Goal: Information Seeking & Learning: Learn about a topic

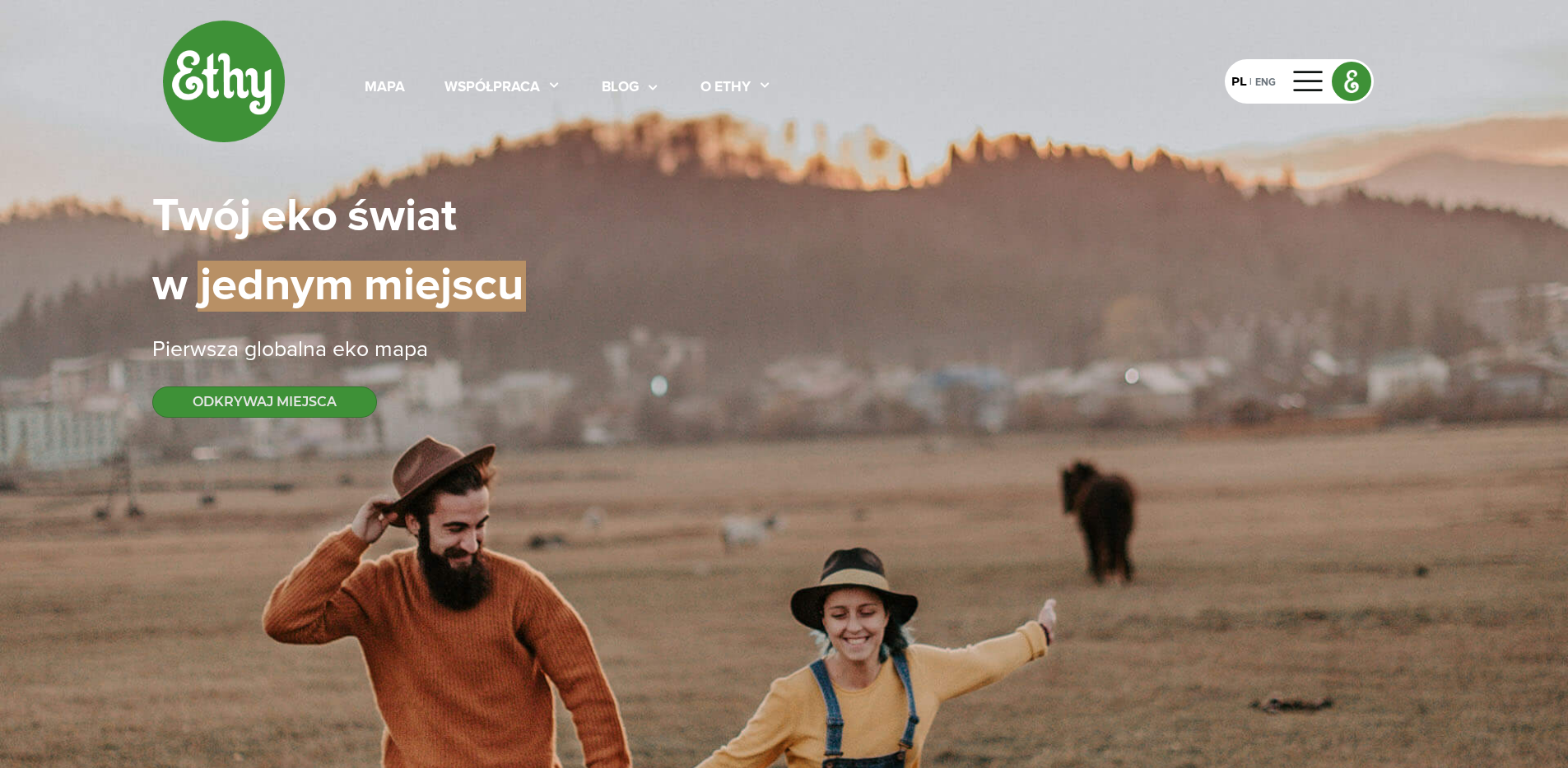
select select
click at [482, 96] on div "współpraca" at bounding box center [492, 88] width 96 height 21
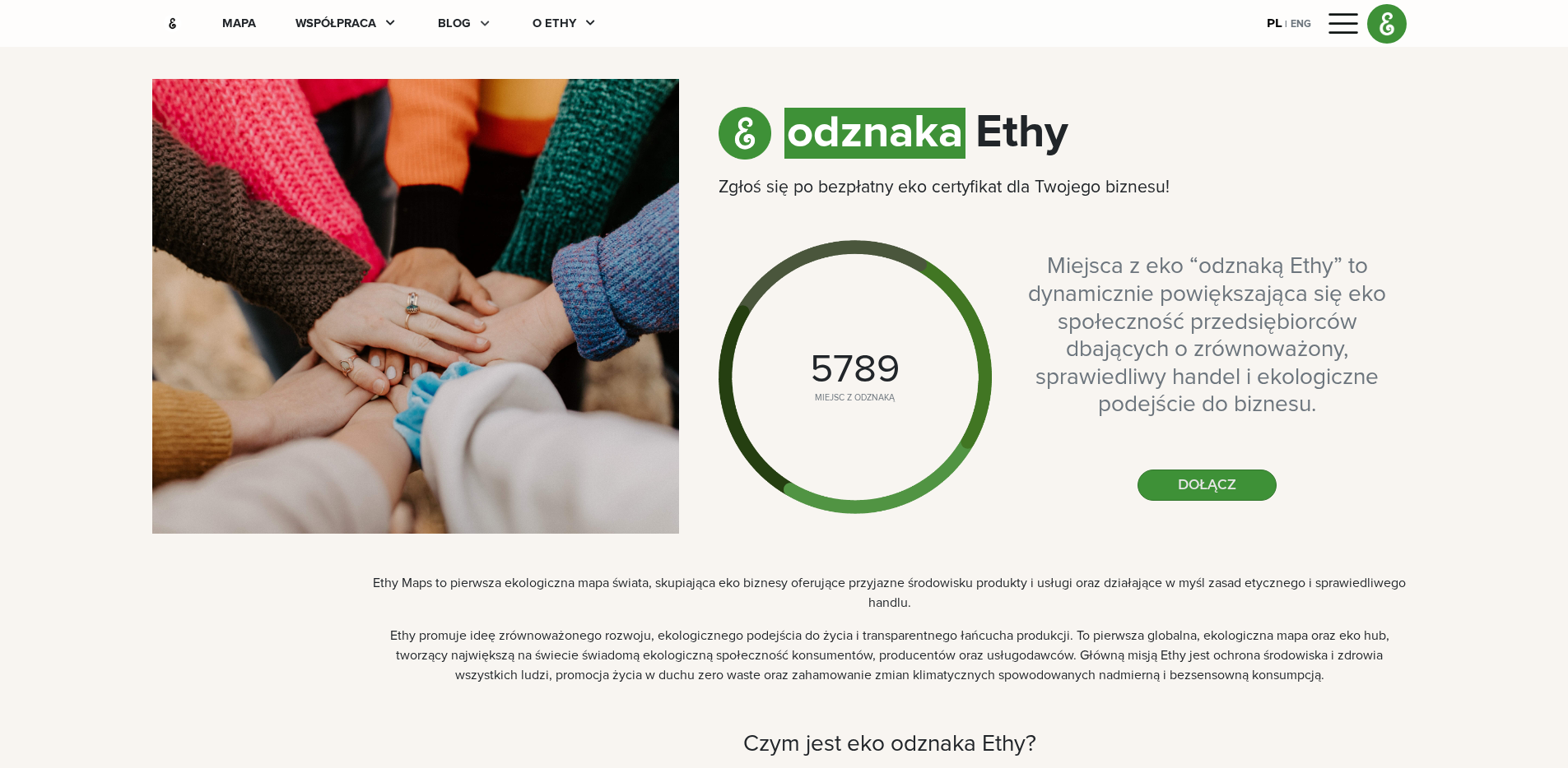
click at [471, 19] on div at bounding box center [482, 23] width 22 height 18
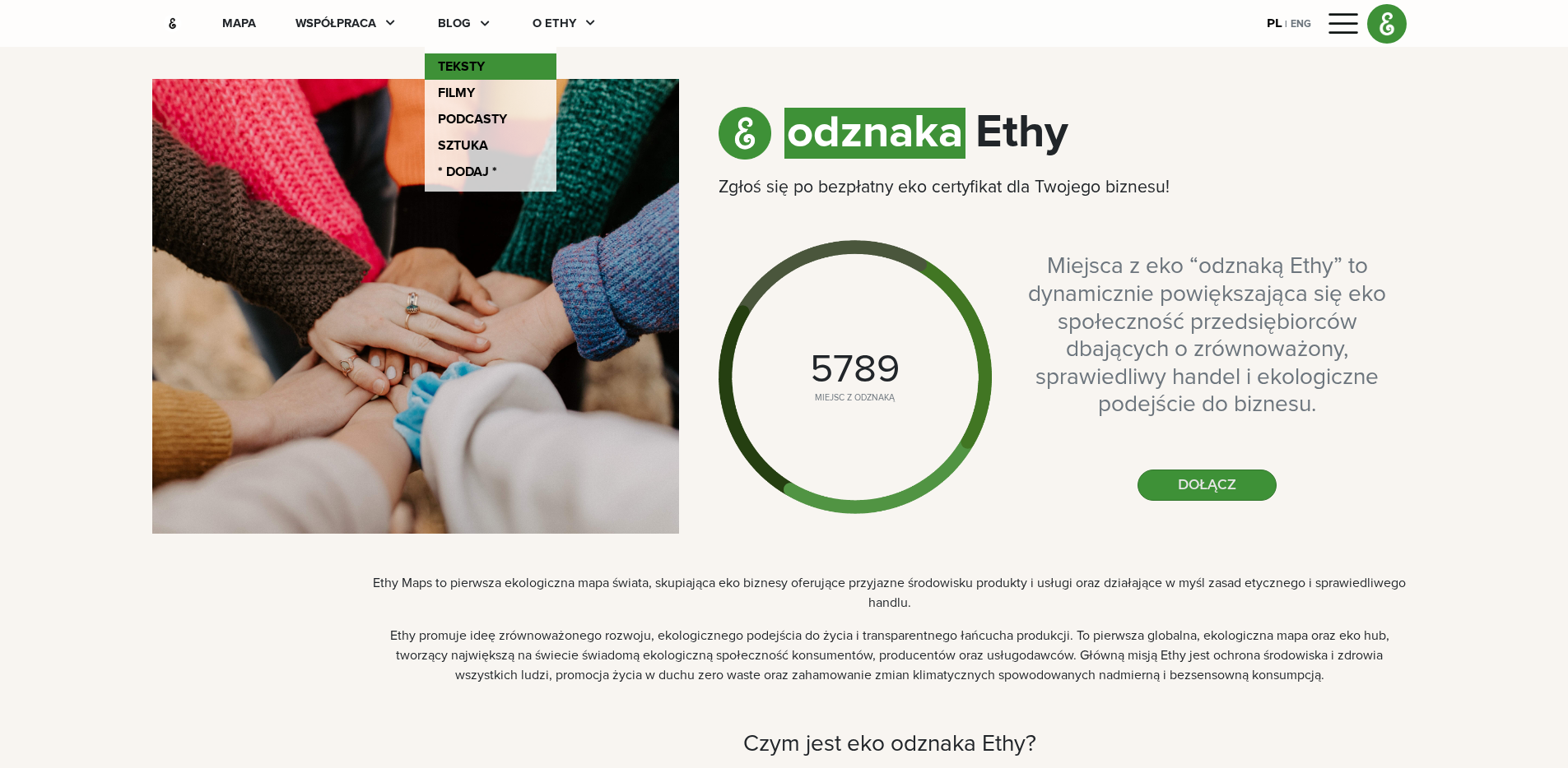
click at [469, 65] on link "teksty" at bounding box center [490, 66] width 132 height 26
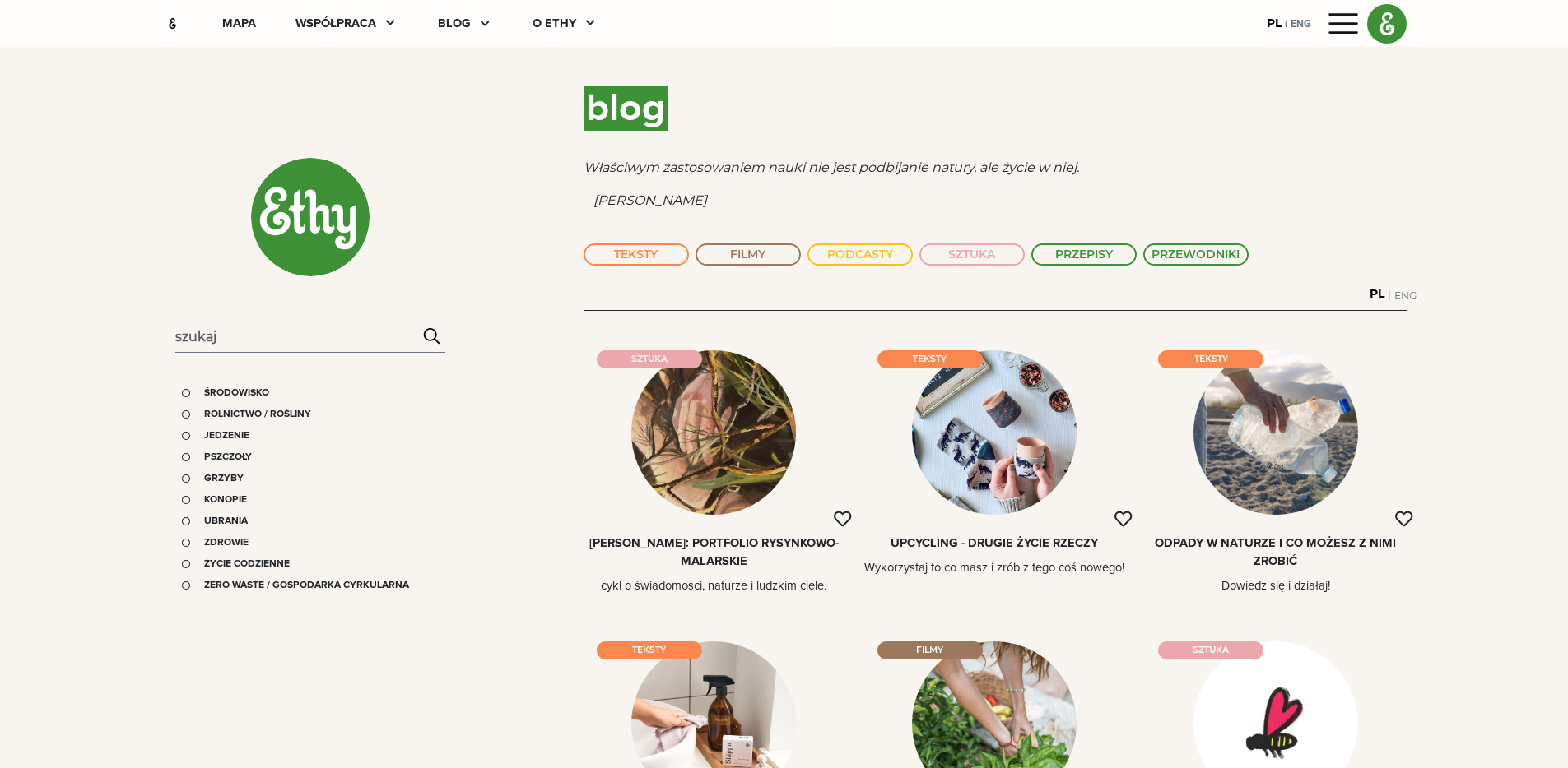
click at [262, 22] on div "mapa współpraca blog O ethy" at bounding box center [411, 23] width 455 height 18
click at [235, 22] on div "mapa" at bounding box center [238, 23] width 34 height 18
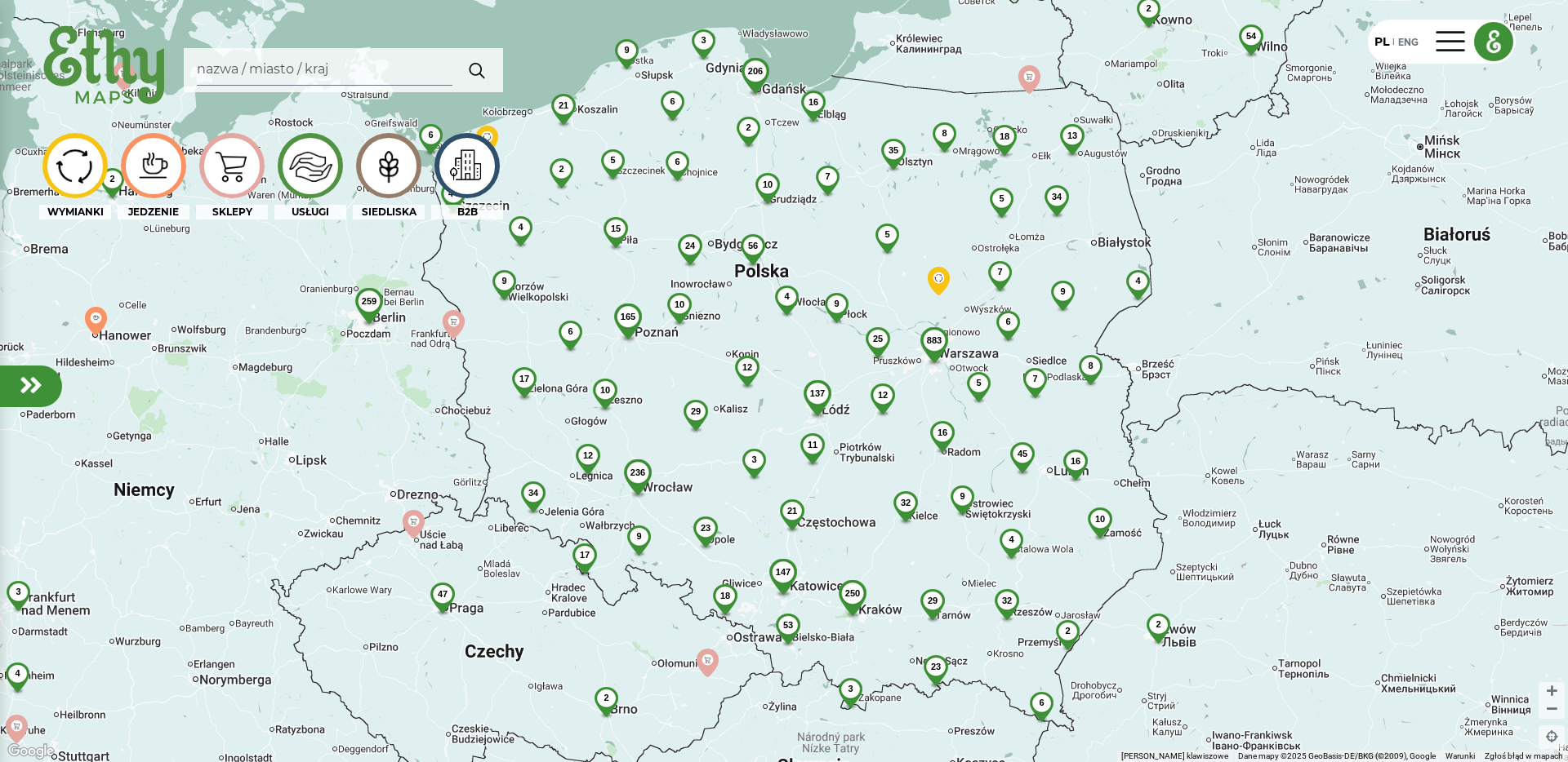
click at [389, 211] on div "SIEDLISKA" at bounding box center [388, 211] width 72 height 14
click at [385, 165] on img at bounding box center [387, 165] width 55 height 52
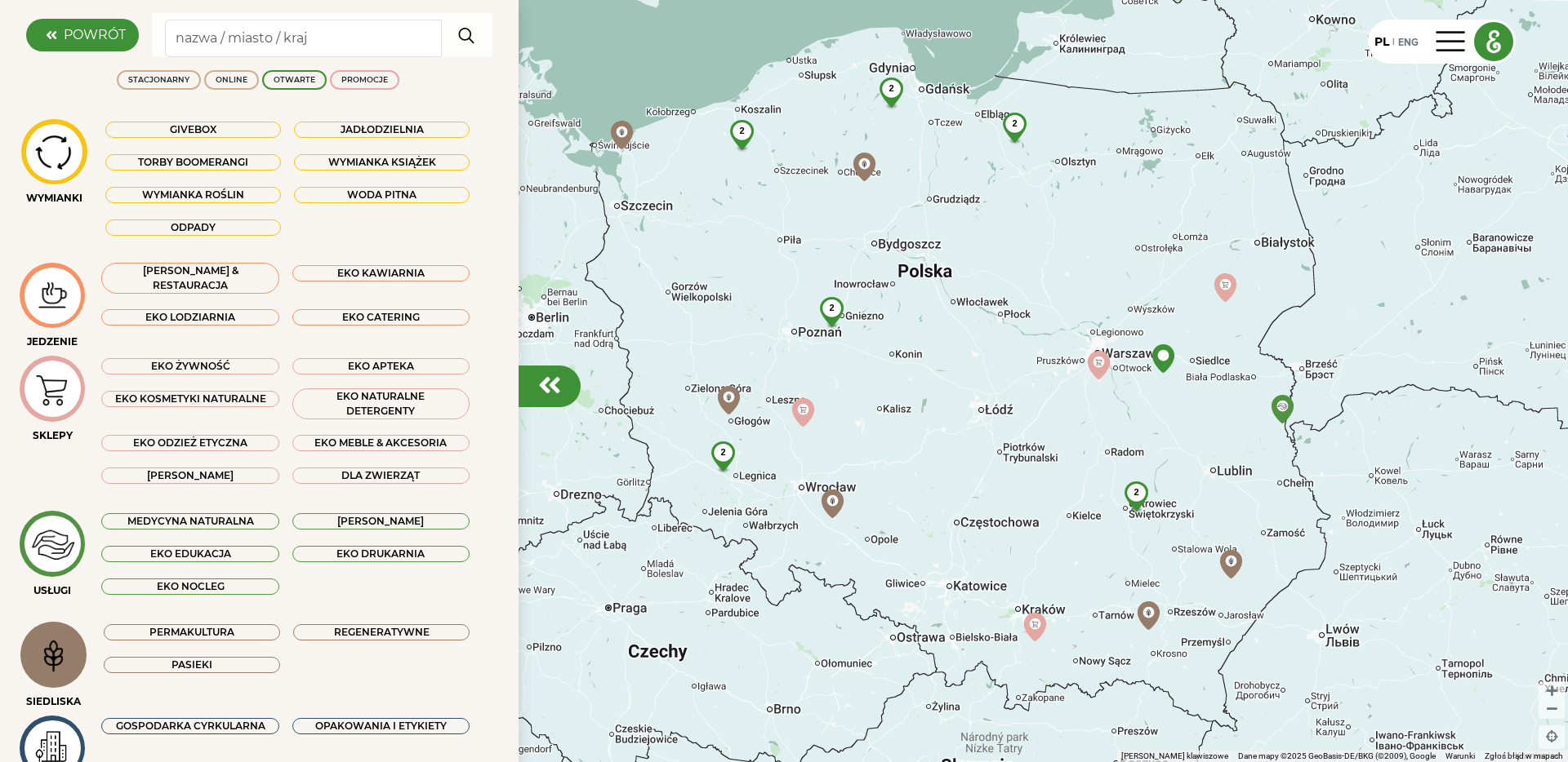
click at [725, 455] on div "2" at bounding box center [723, 453] width 43 height 22
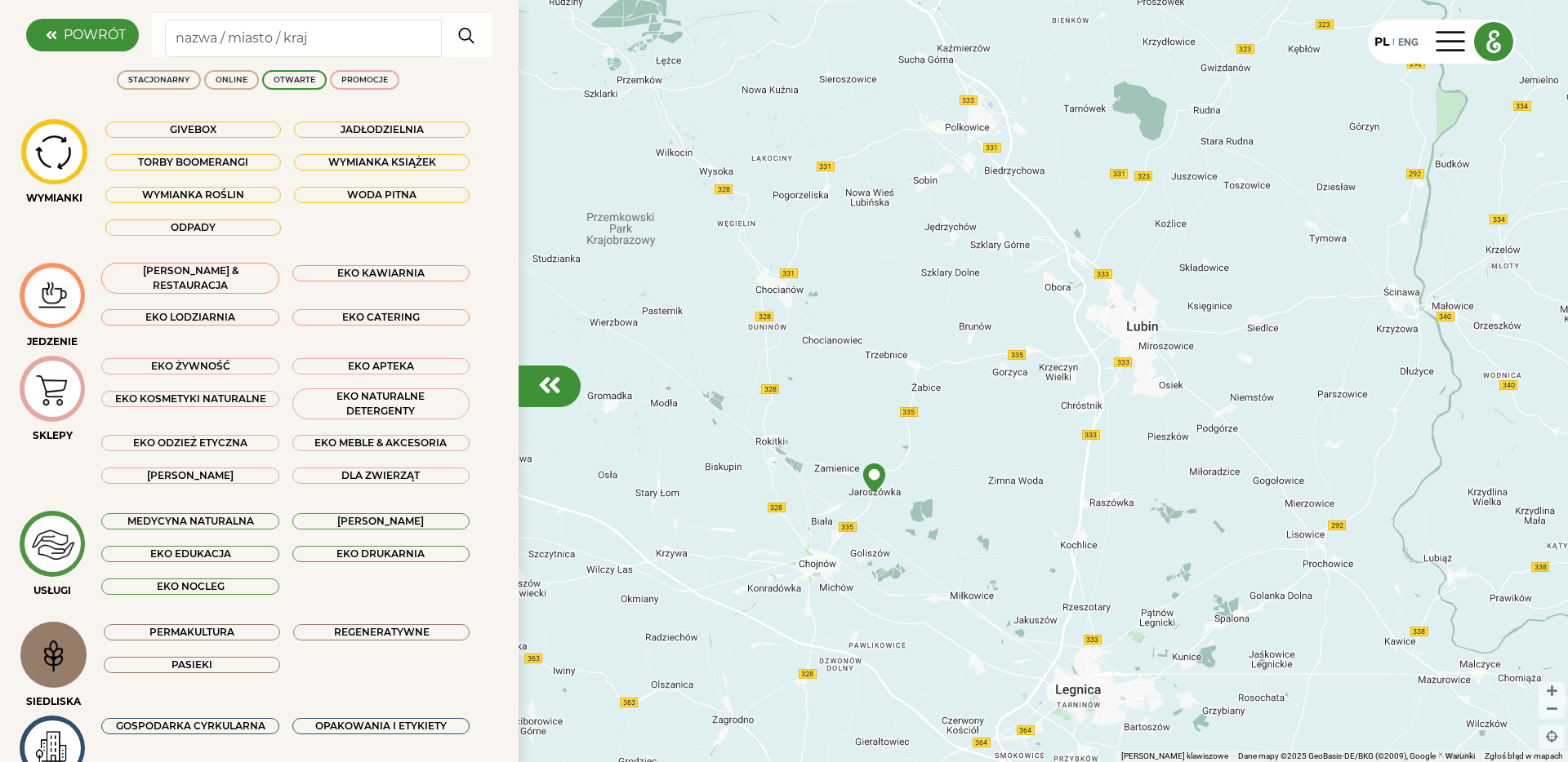
drag, startPoint x: 806, startPoint y: 523, endPoint x: 955, endPoint y: 298, distance: 269.9
click at [955, 298] on div at bounding box center [784, 381] width 1568 height 762
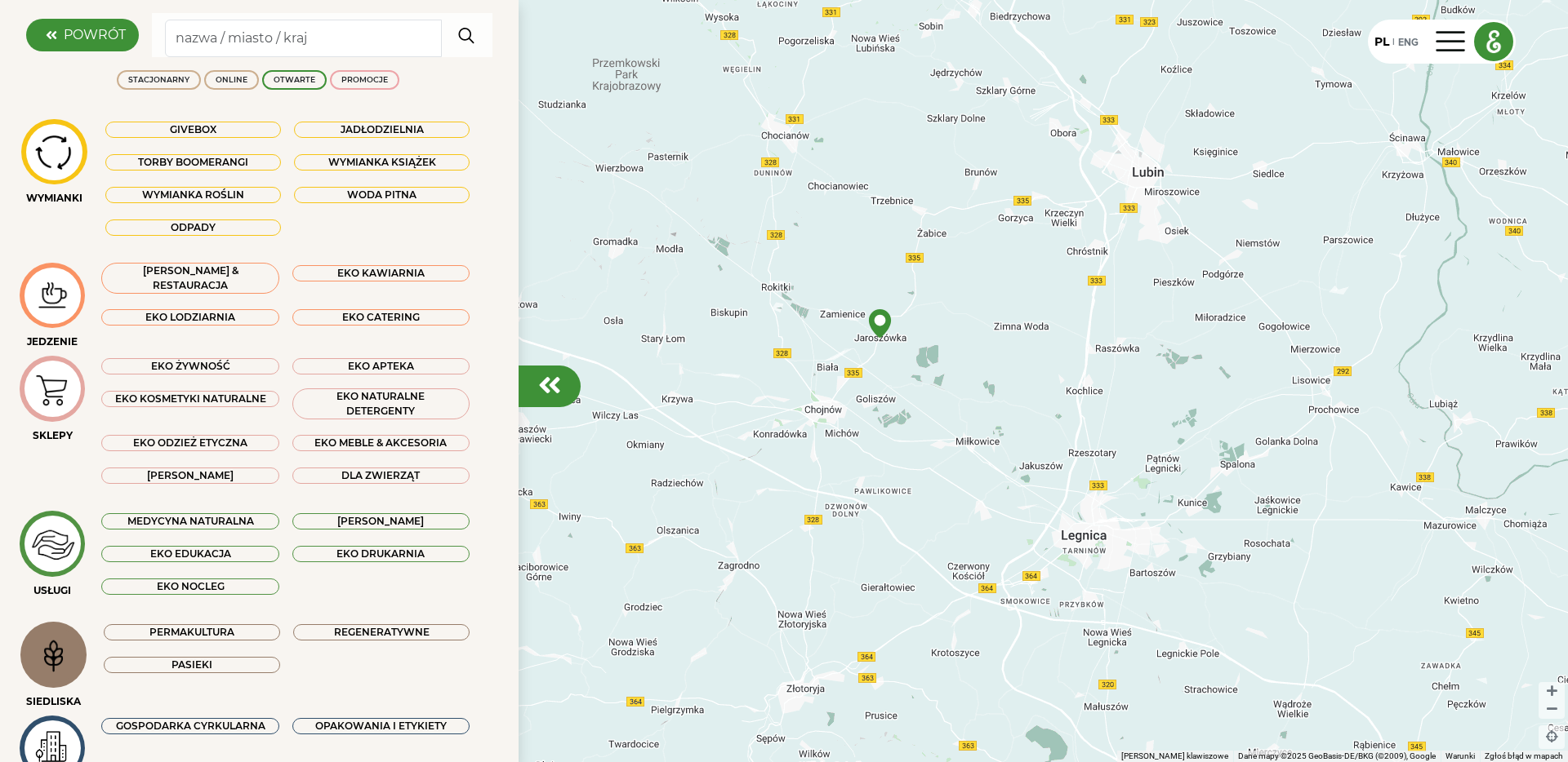
drag, startPoint x: 942, startPoint y: 428, endPoint x: 942, endPoint y: 271, distance: 157.0
click at [942, 271] on div at bounding box center [784, 381] width 1568 height 762
click at [882, 327] on img at bounding box center [880, 324] width 29 height 29
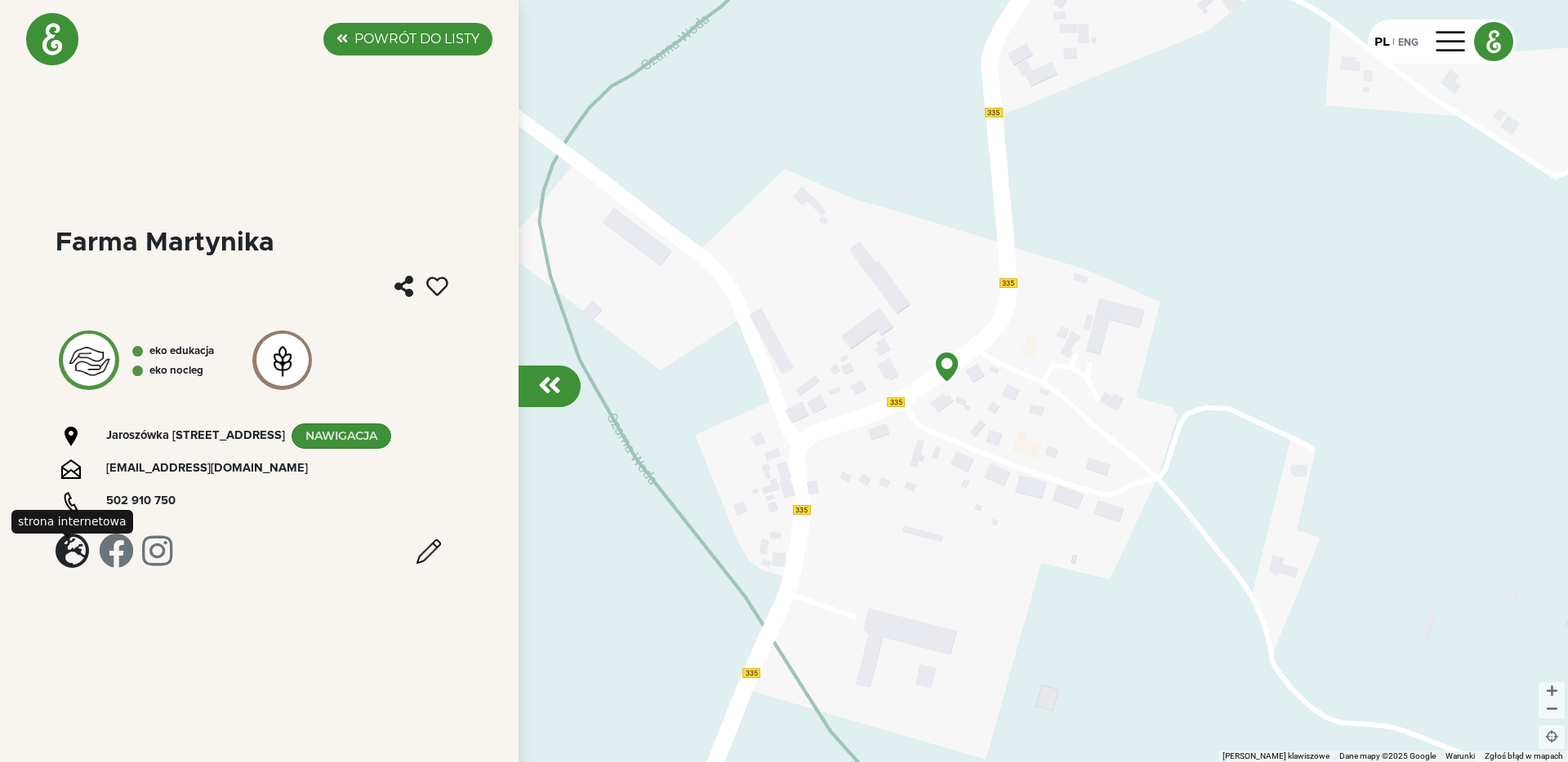
click at [361, 43] on label "POWRÓT DO LISTY" at bounding box center [417, 39] width 125 height 19
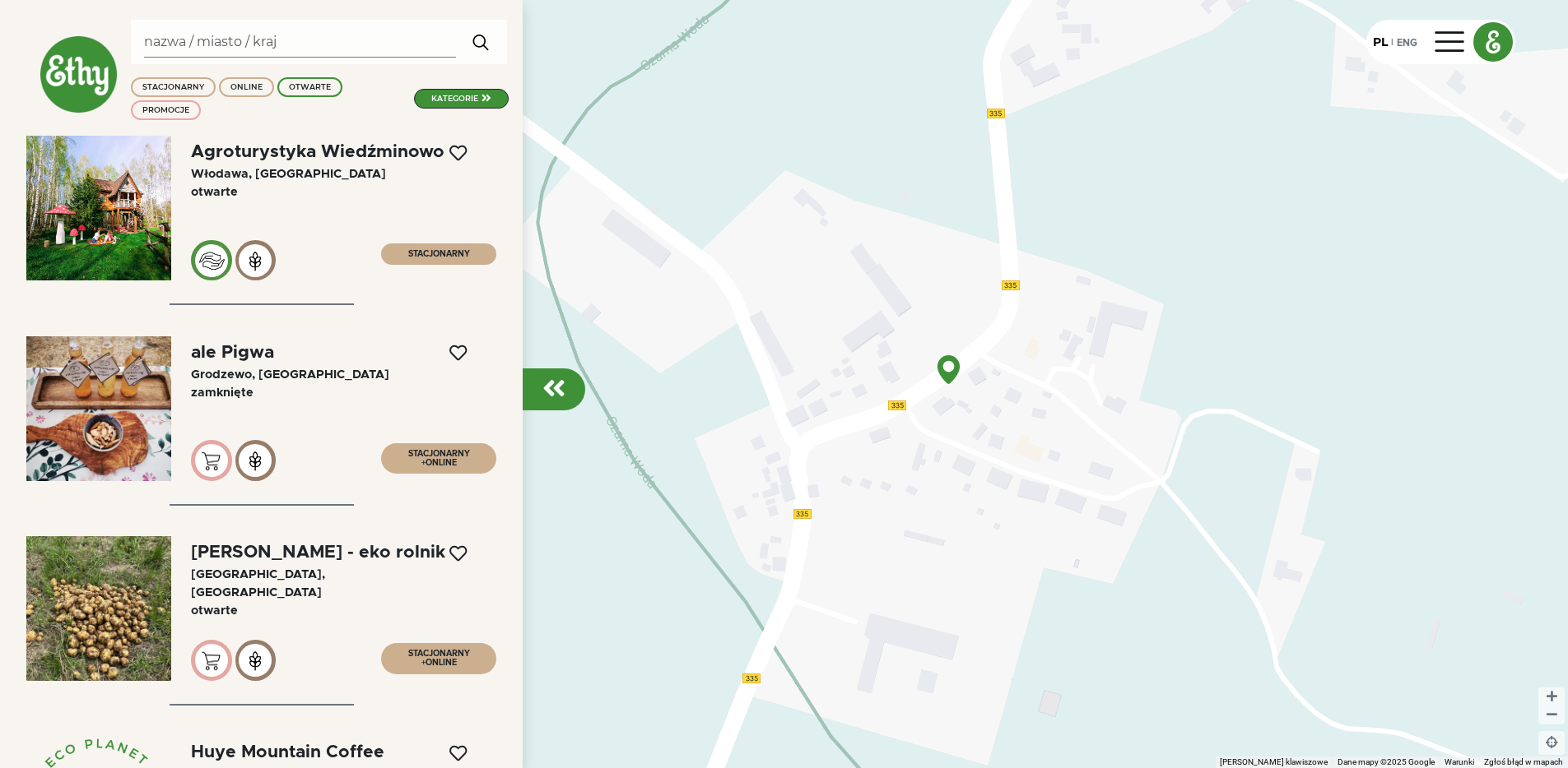
click at [552, 391] on em at bounding box center [554, 387] width 23 height 26
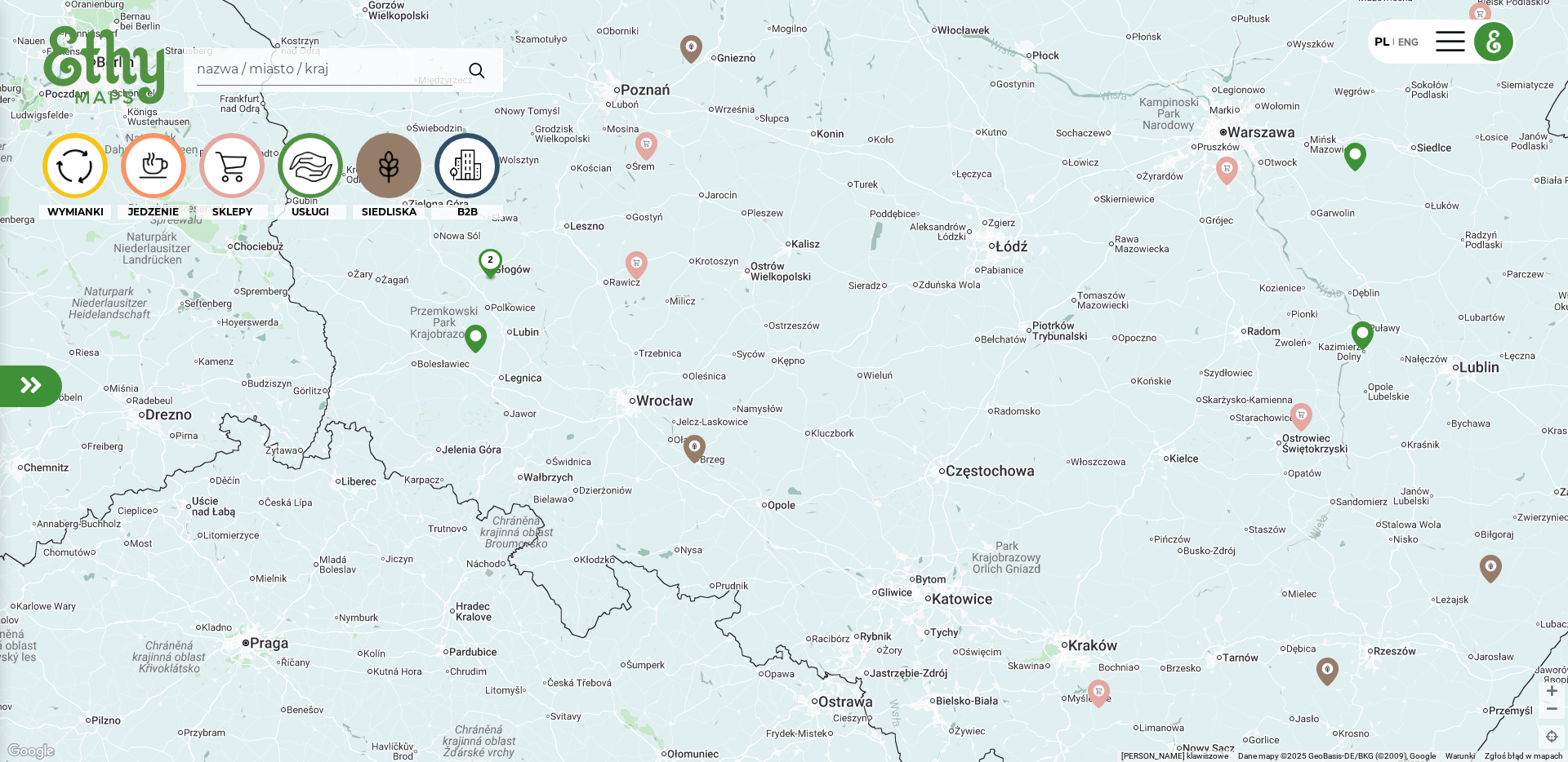
click at [488, 261] on span "2" at bounding box center [489, 259] width 5 height 10
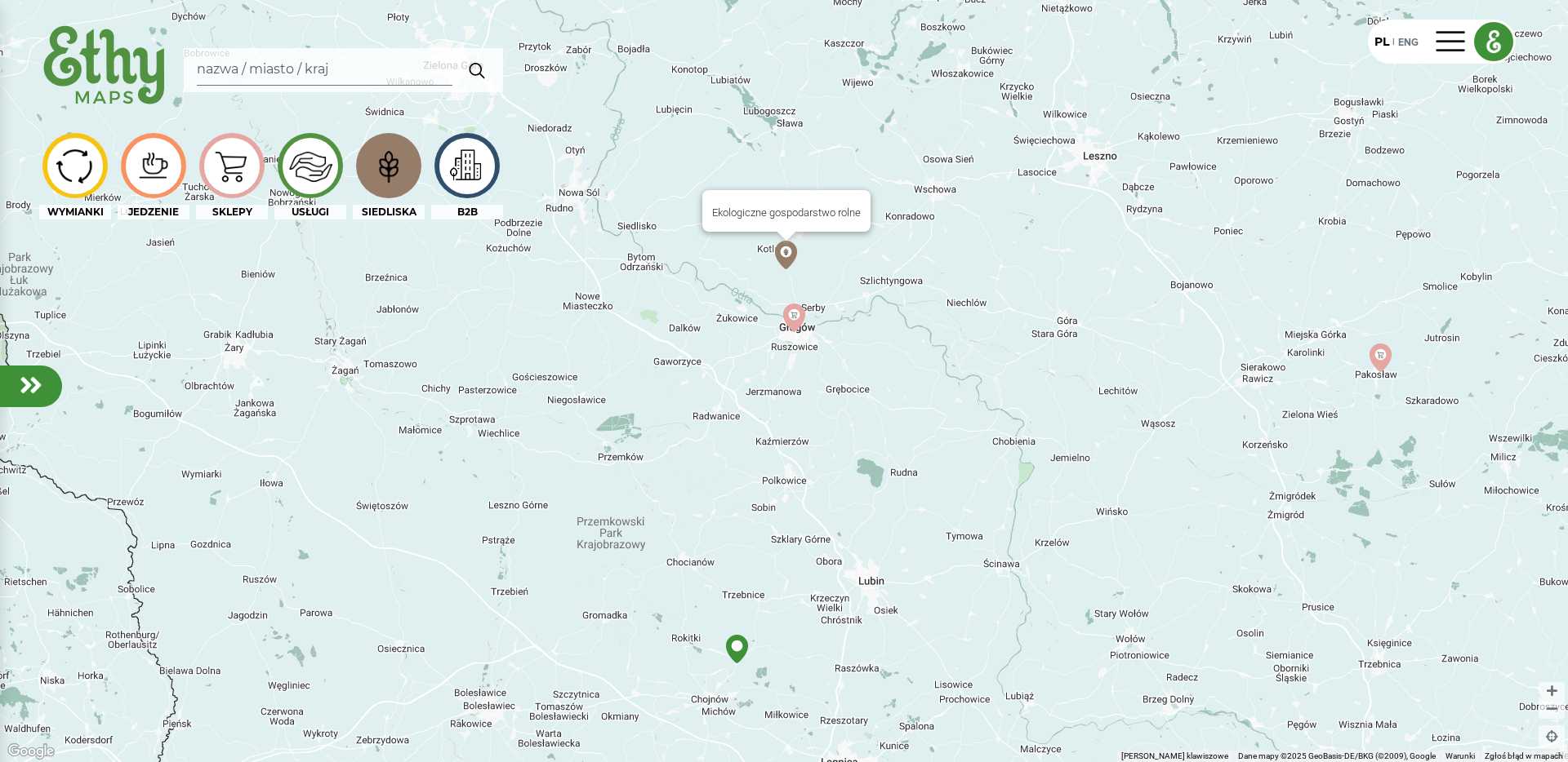
click at [784, 261] on img at bounding box center [786, 256] width 29 height 29
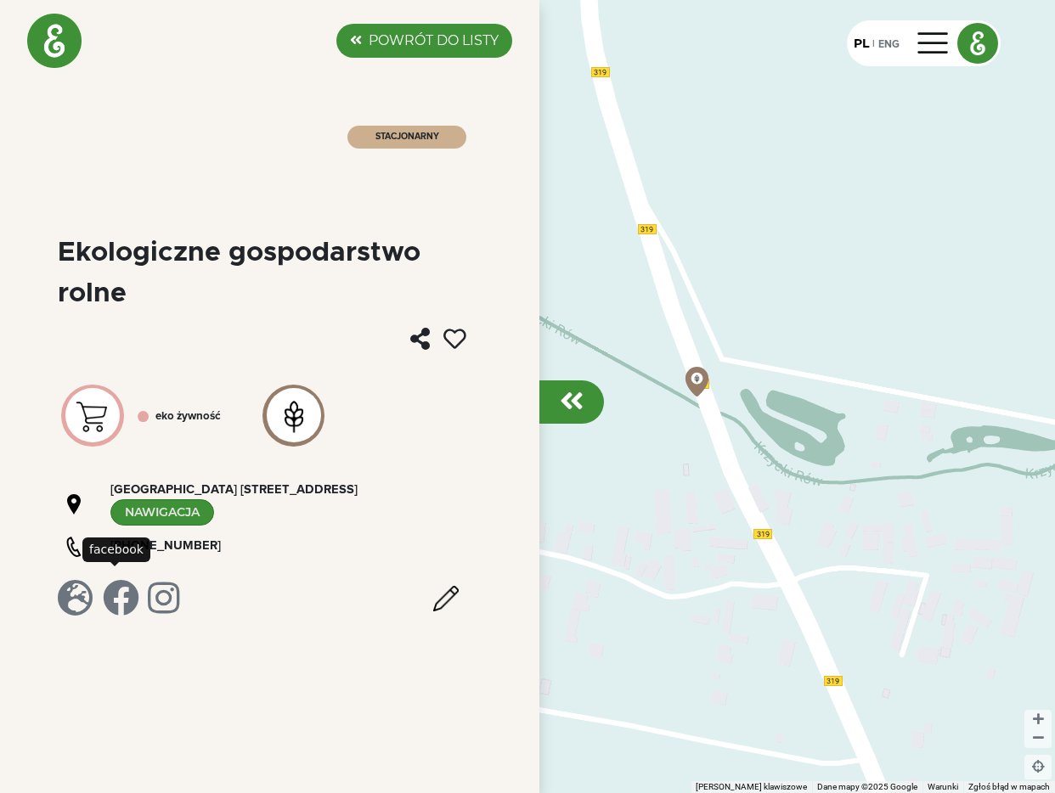
click at [129, 589] on em at bounding box center [121, 598] width 37 height 37
click at [472, 47] on label "POWRÓT DO LISTY" at bounding box center [434, 41] width 130 height 20
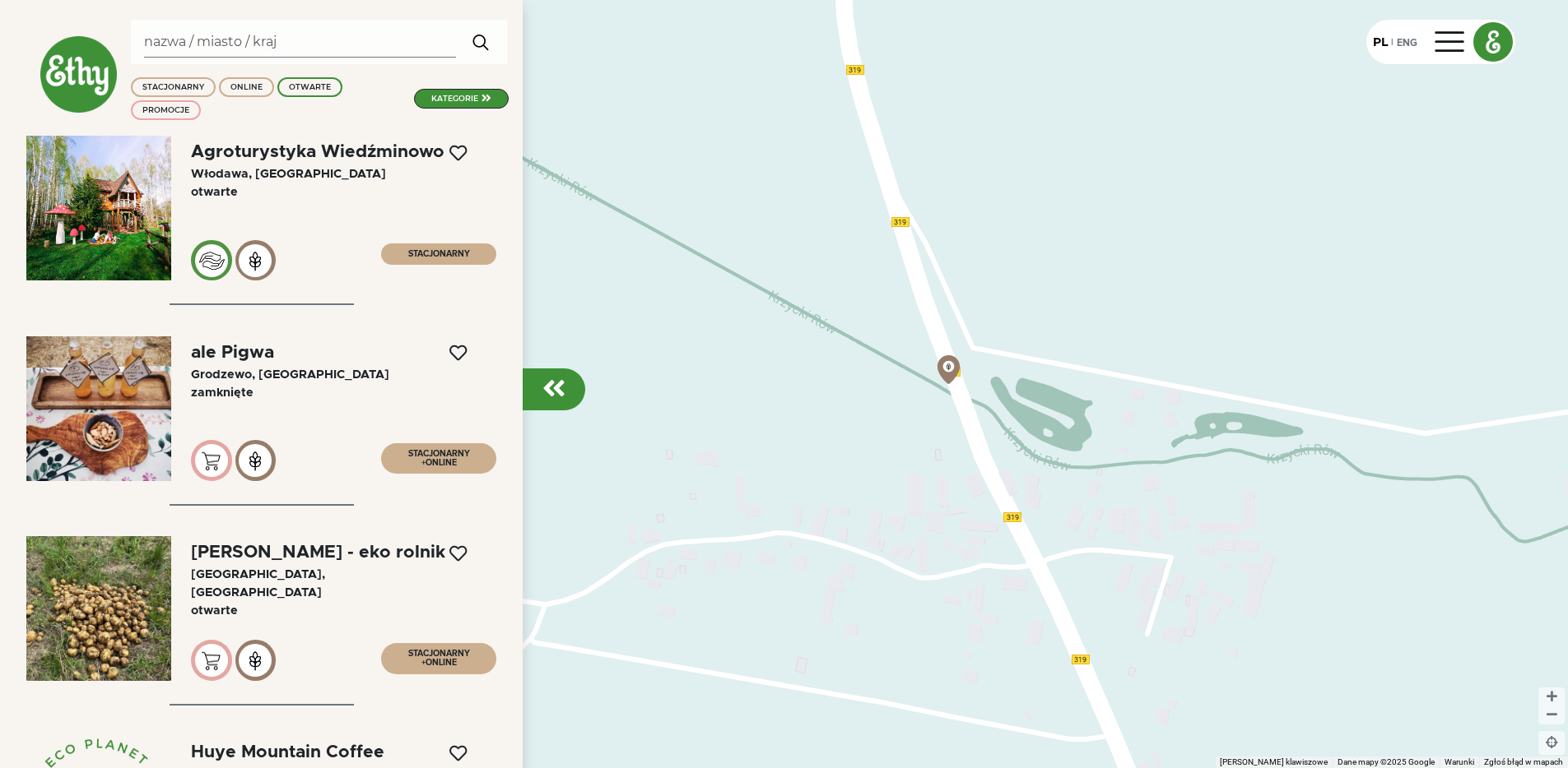
click at [246, 161] on div "Agroturystyka Wiedźminowo" at bounding box center [318, 152] width 254 height 17
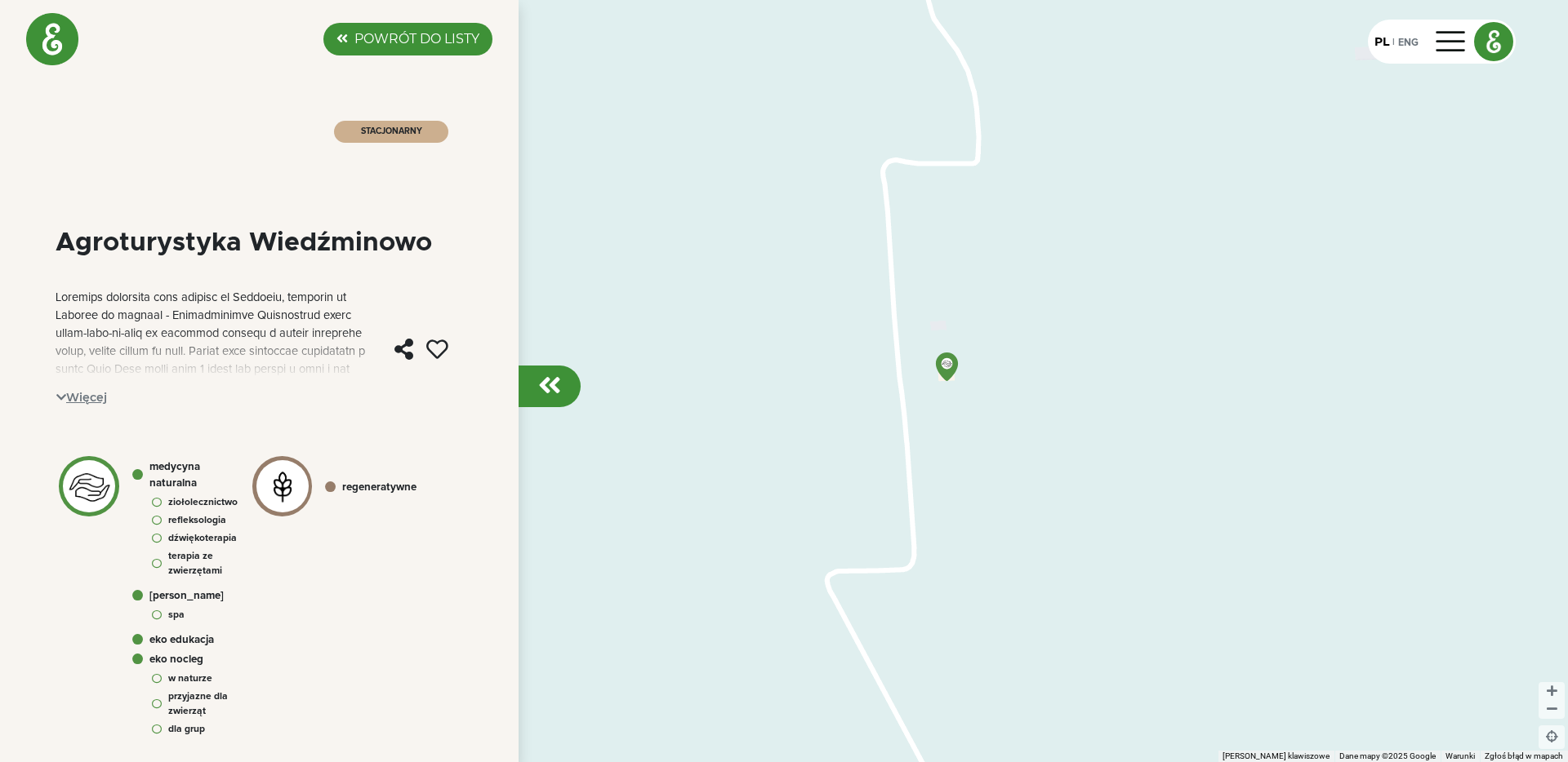
click at [80, 396] on span "Więcej" at bounding box center [82, 398] width 52 height 25
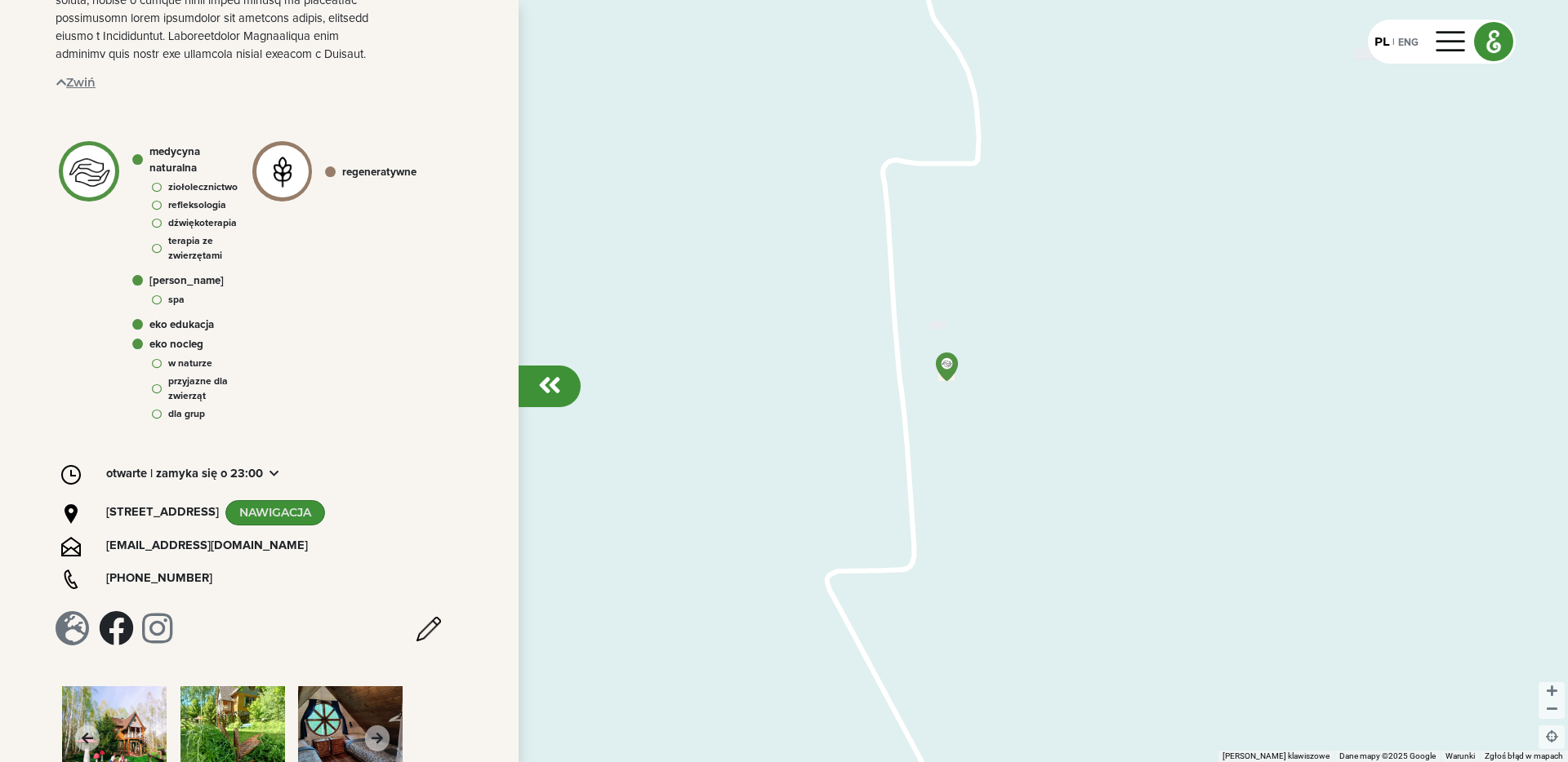
scroll to position [963, 0]
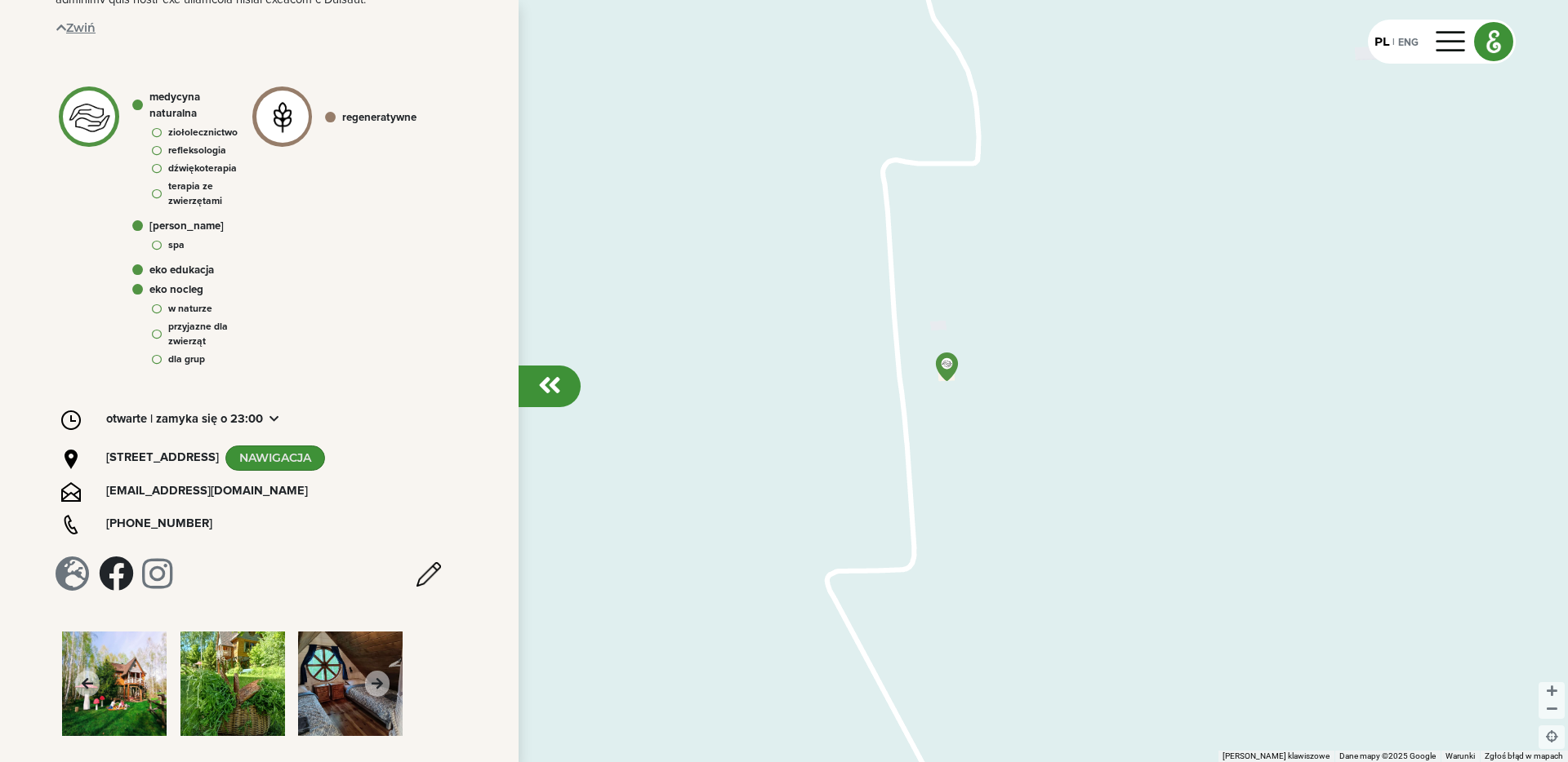
click at [365, 689] on icon at bounding box center [377, 683] width 24 height 26
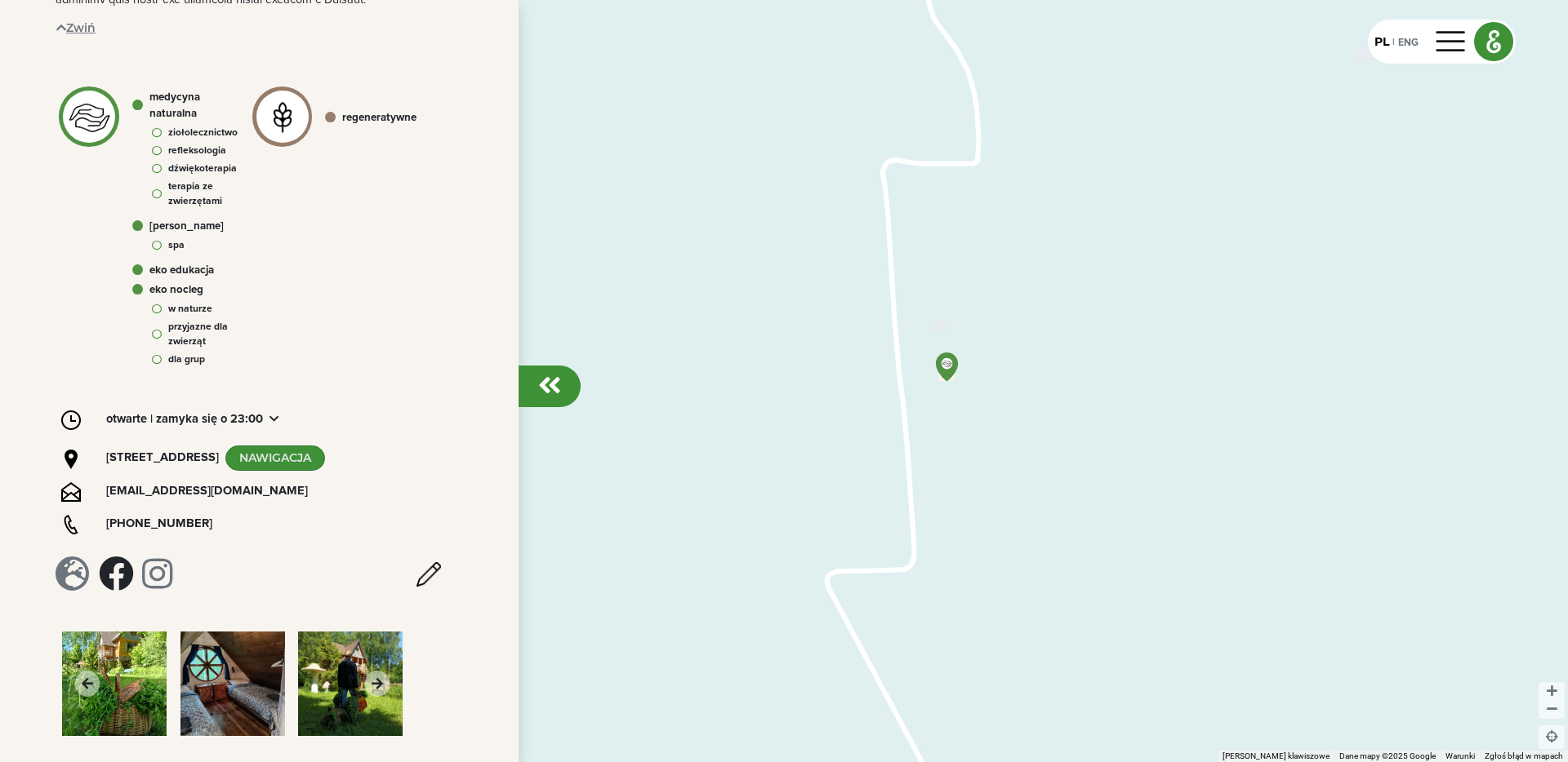
click at [365, 682] on icon at bounding box center [377, 683] width 24 height 26
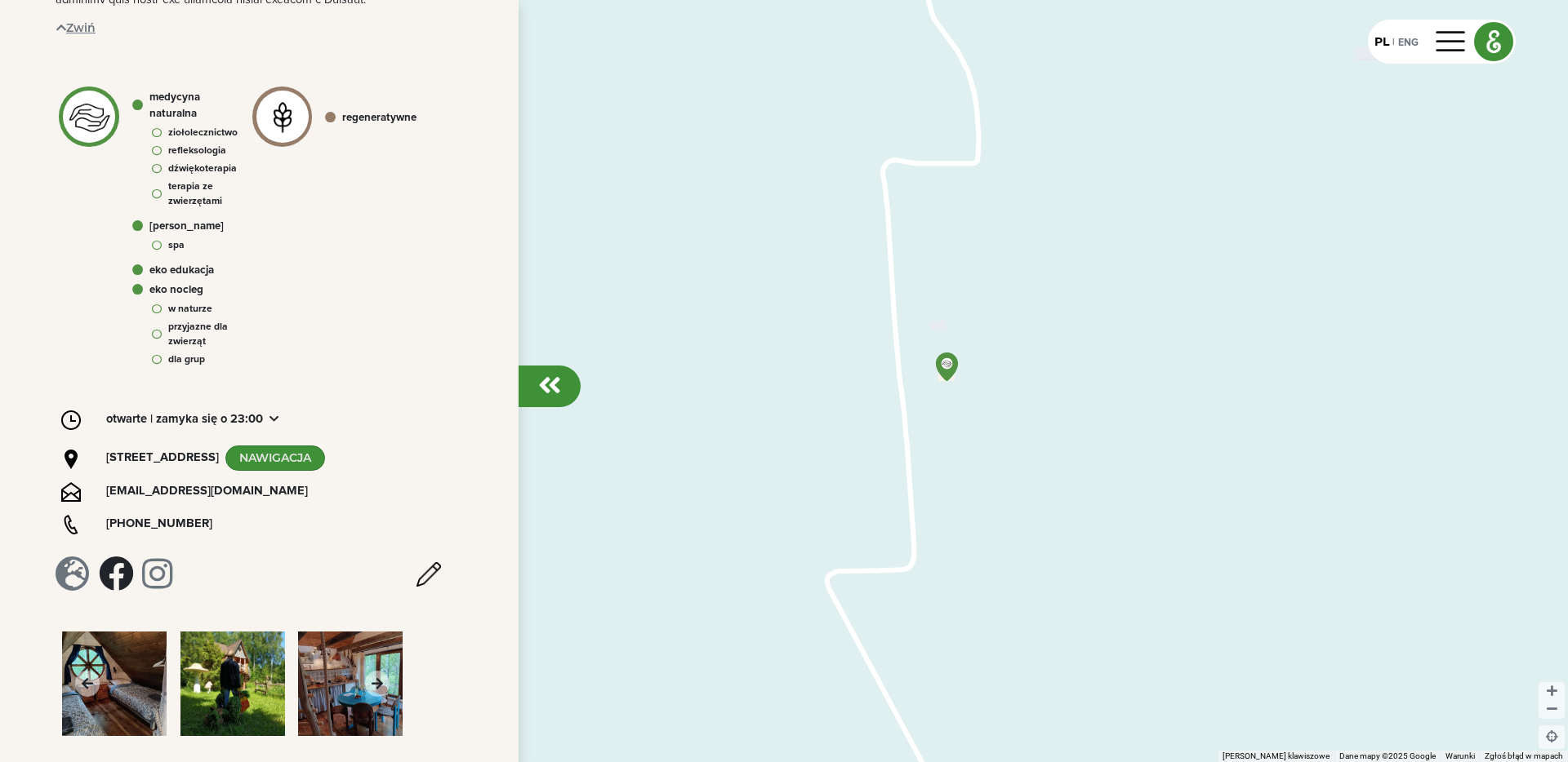
click at [365, 682] on icon at bounding box center [377, 683] width 24 height 26
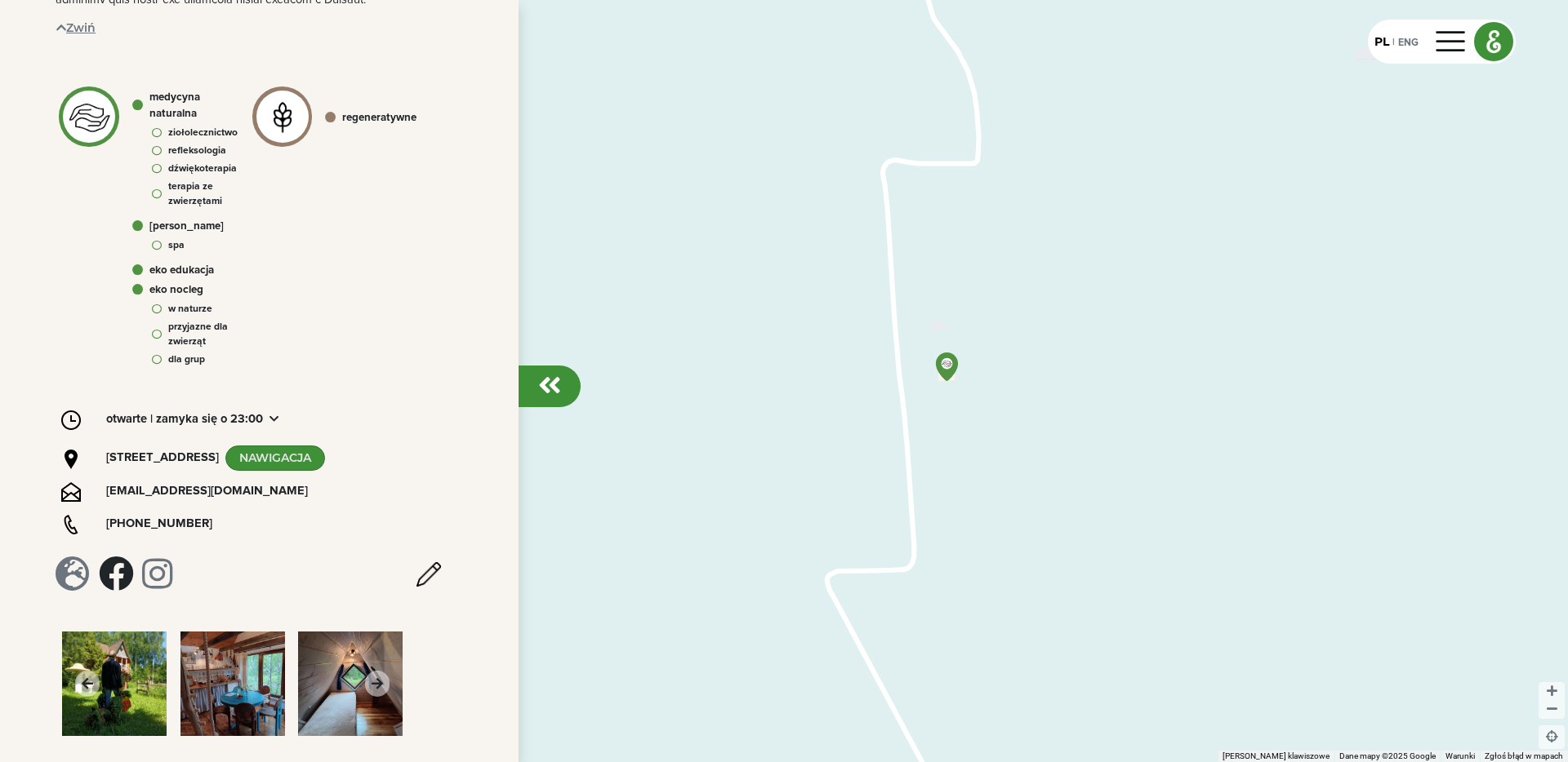
click at [244, 677] on img at bounding box center [233, 684] width 105 height 105
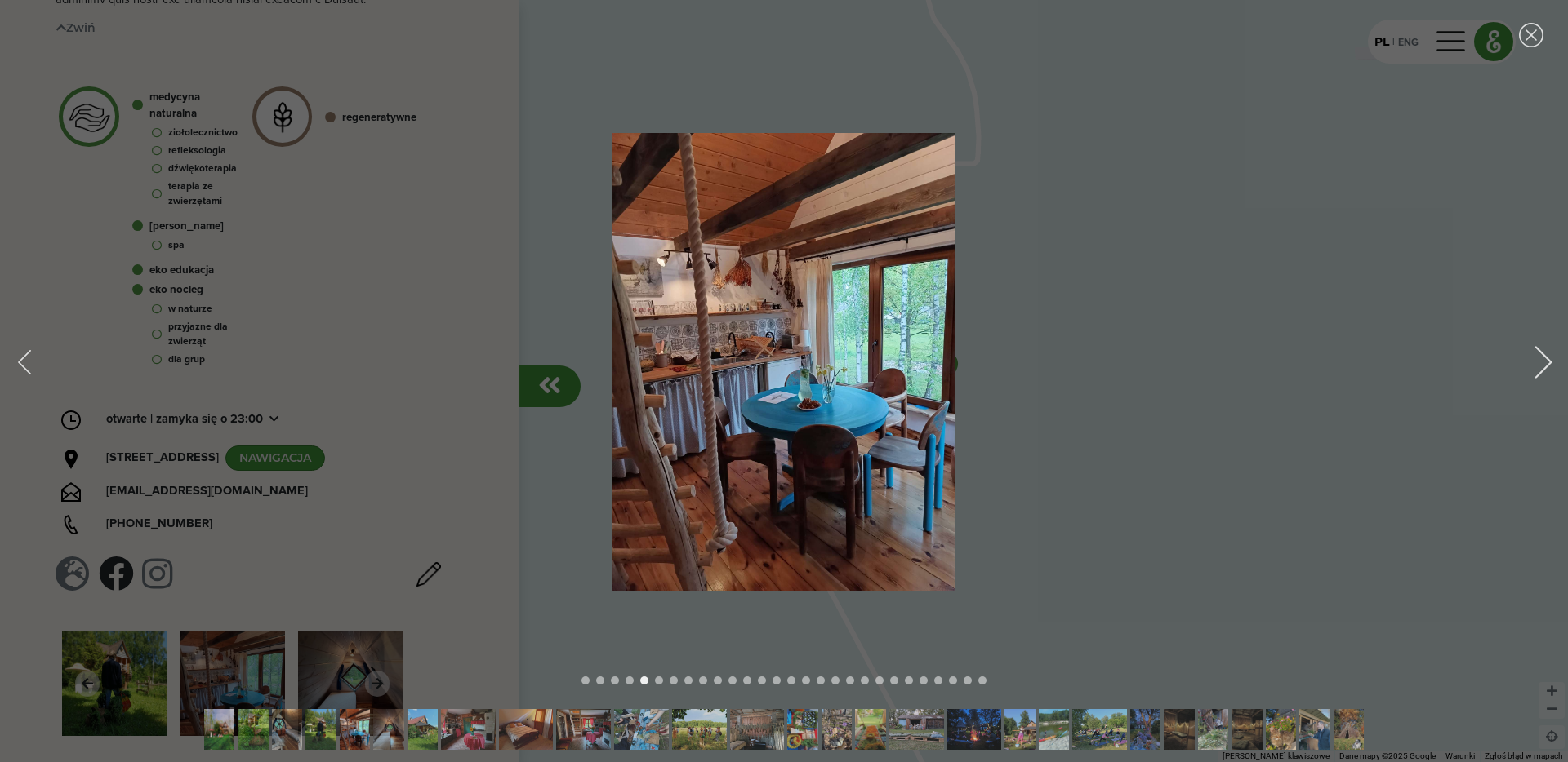
click at [1550, 367] on div "Next image" at bounding box center [1544, 362] width 33 height 33
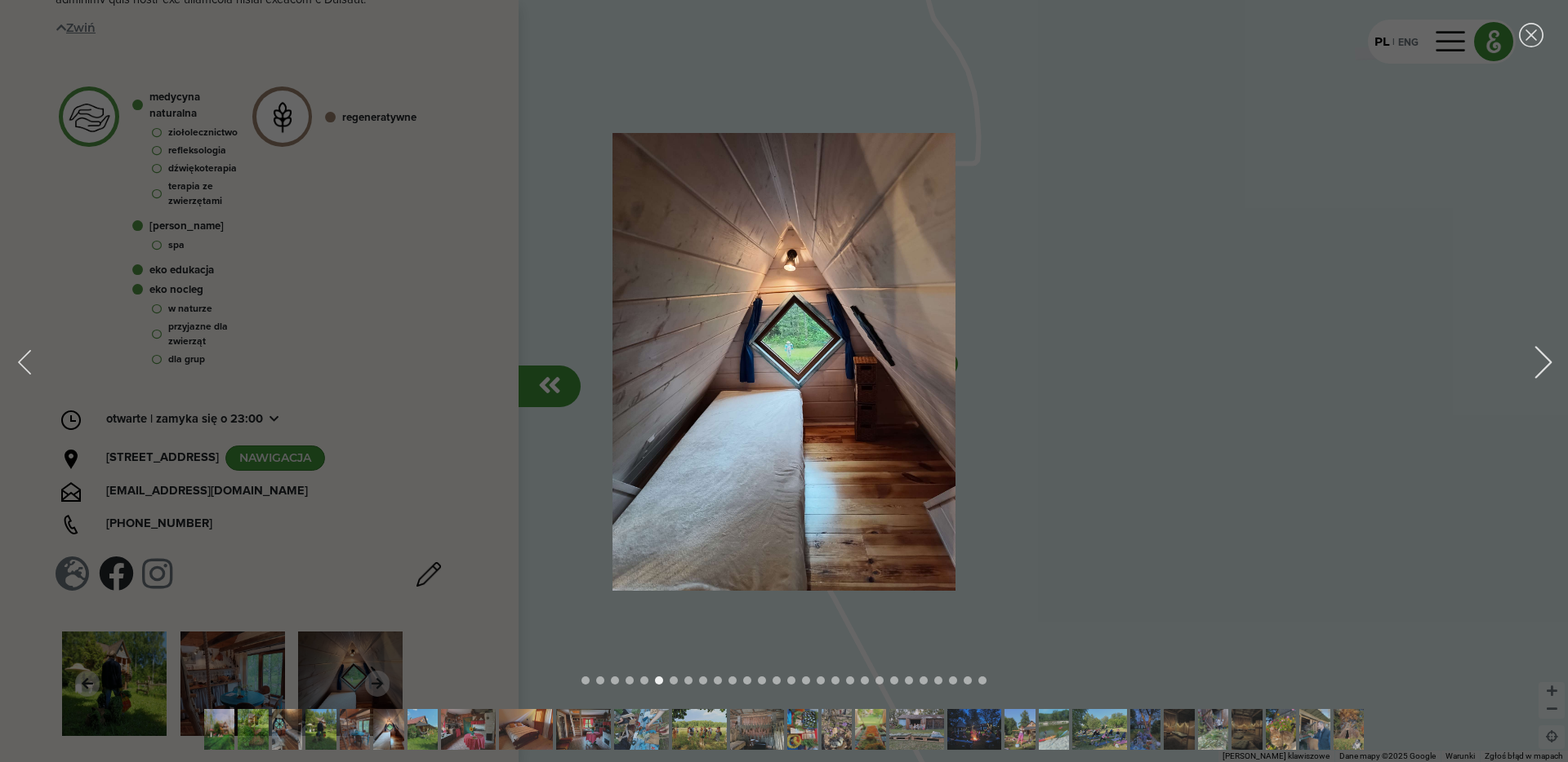
click at [1550, 367] on div "Next image" at bounding box center [1544, 362] width 33 height 33
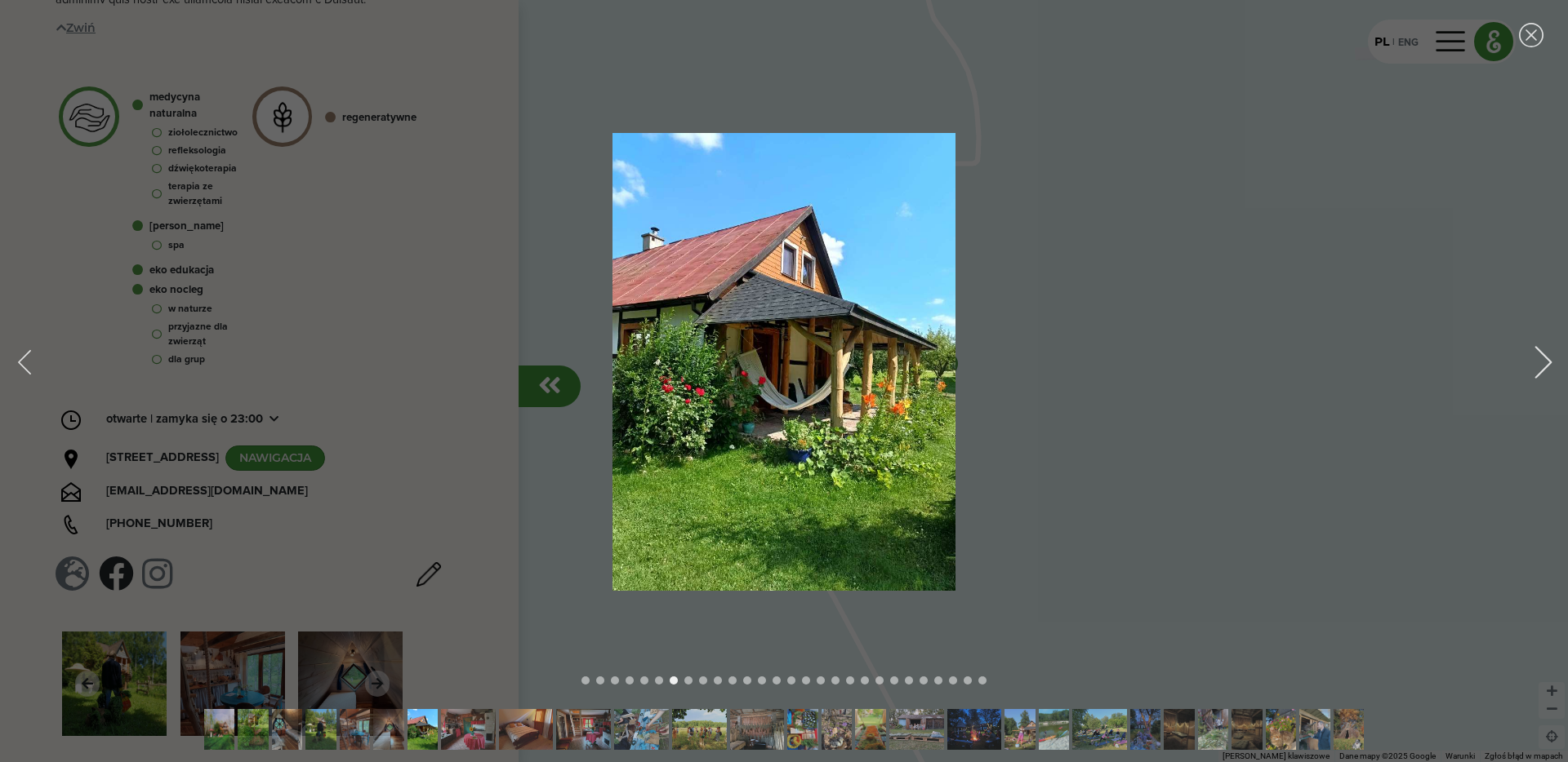
click at [1550, 367] on div "Next image" at bounding box center [1544, 362] width 33 height 33
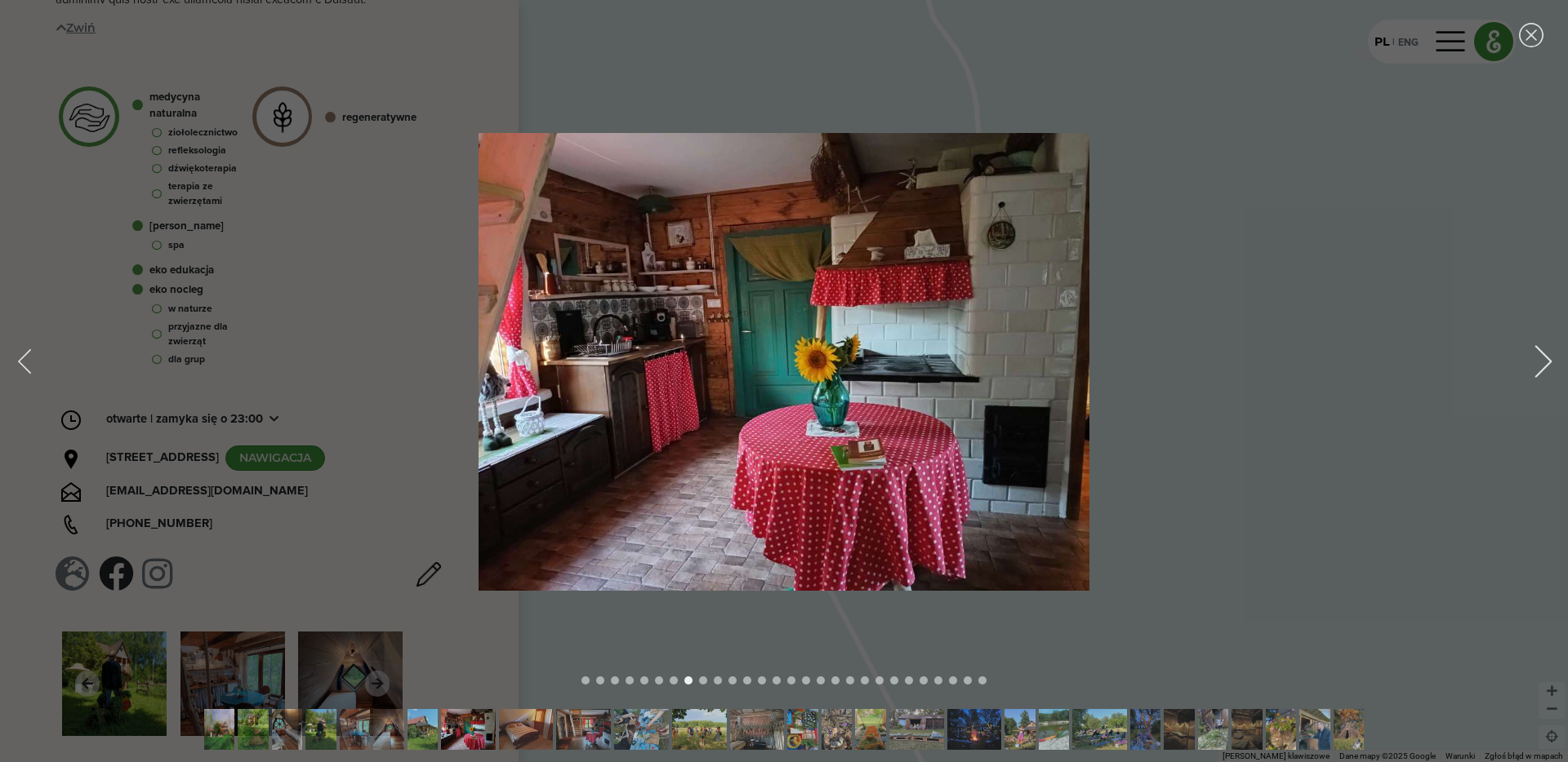
click at [1550, 367] on div "Next image" at bounding box center [1544, 362] width 33 height 33
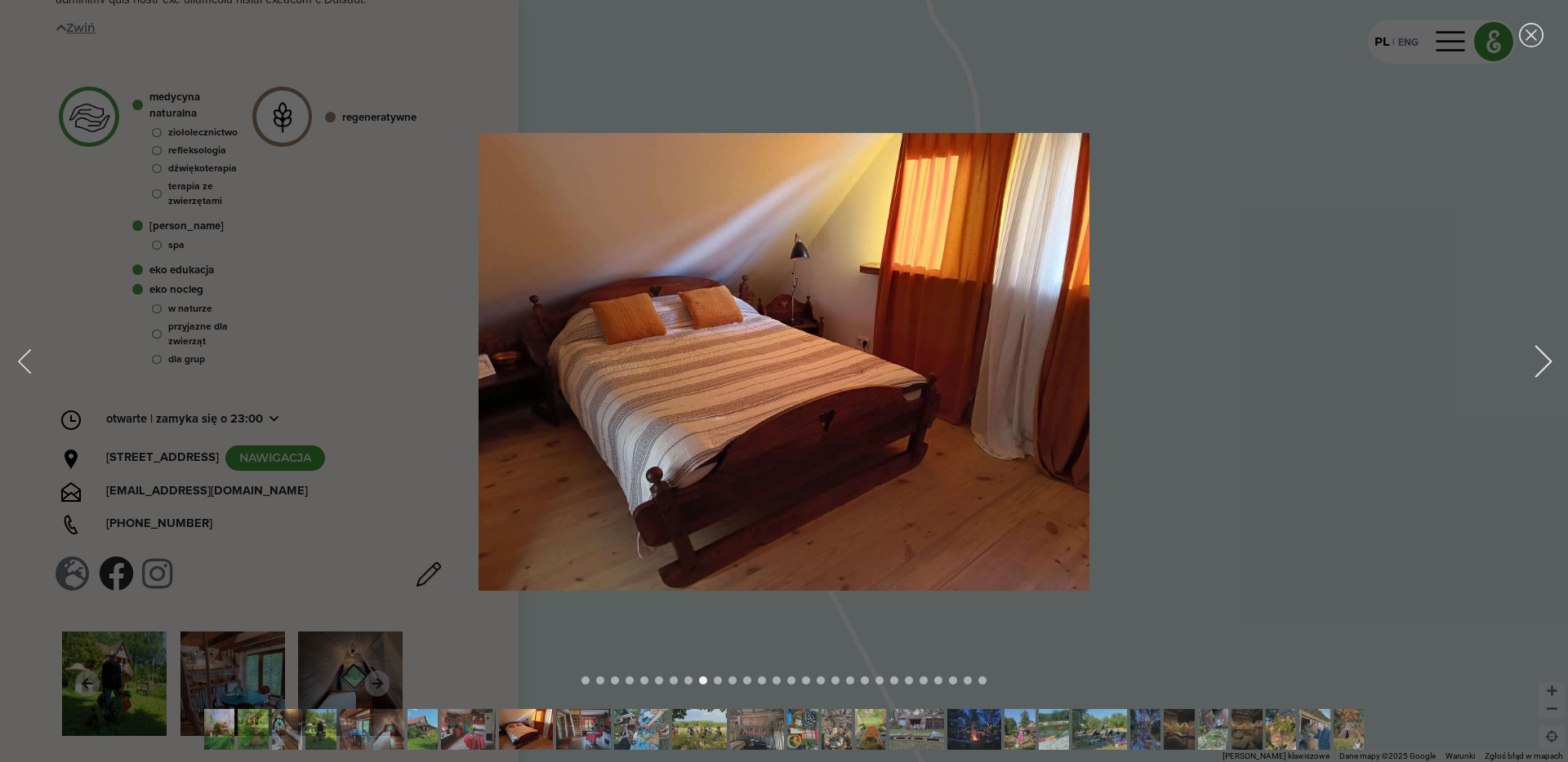
click at [1550, 367] on div "Next image" at bounding box center [1544, 362] width 33 height 33
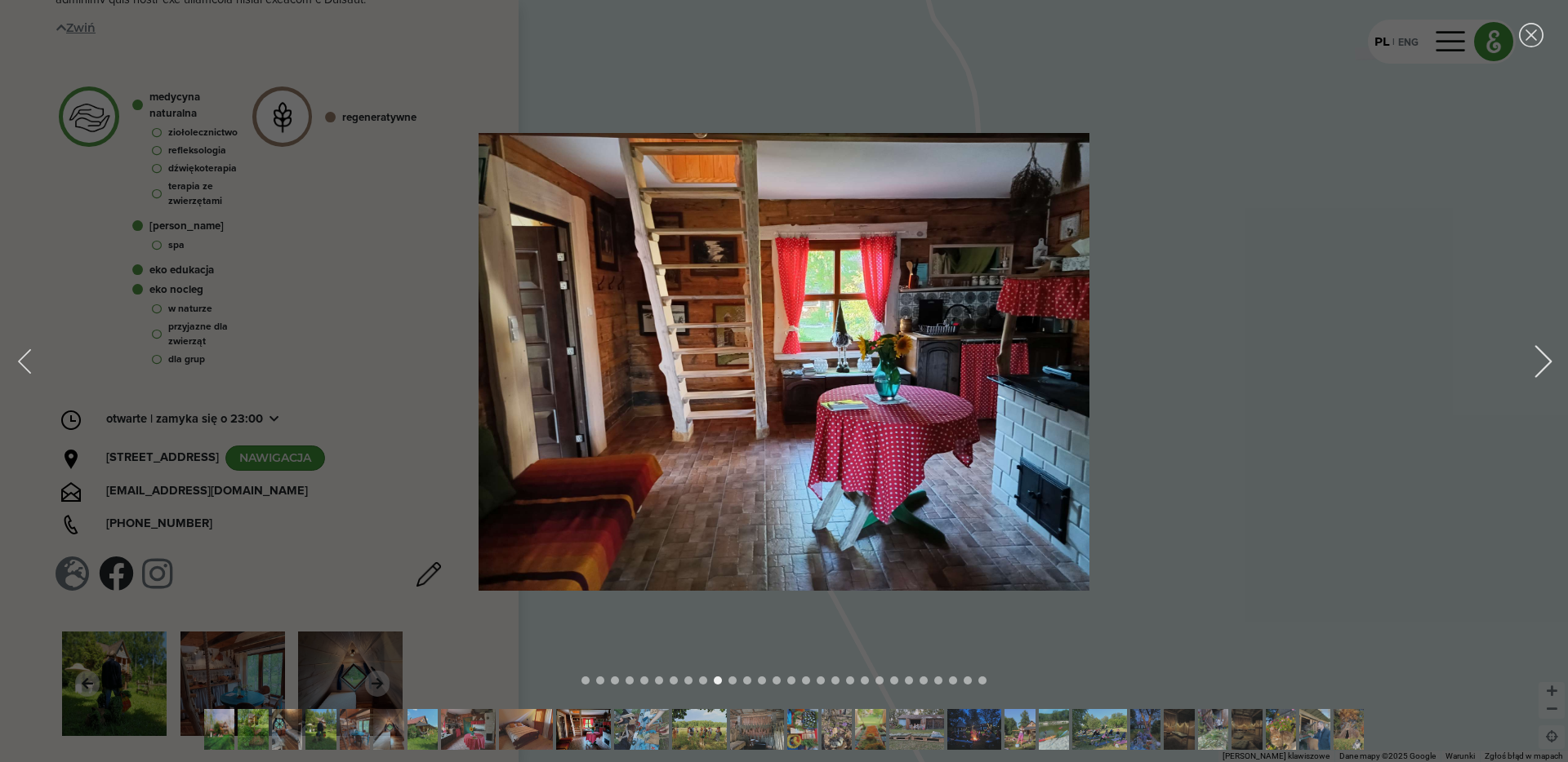
click at [1550, 367] on div "Next image" at bounding box center [1544, 362] width 33 height 33
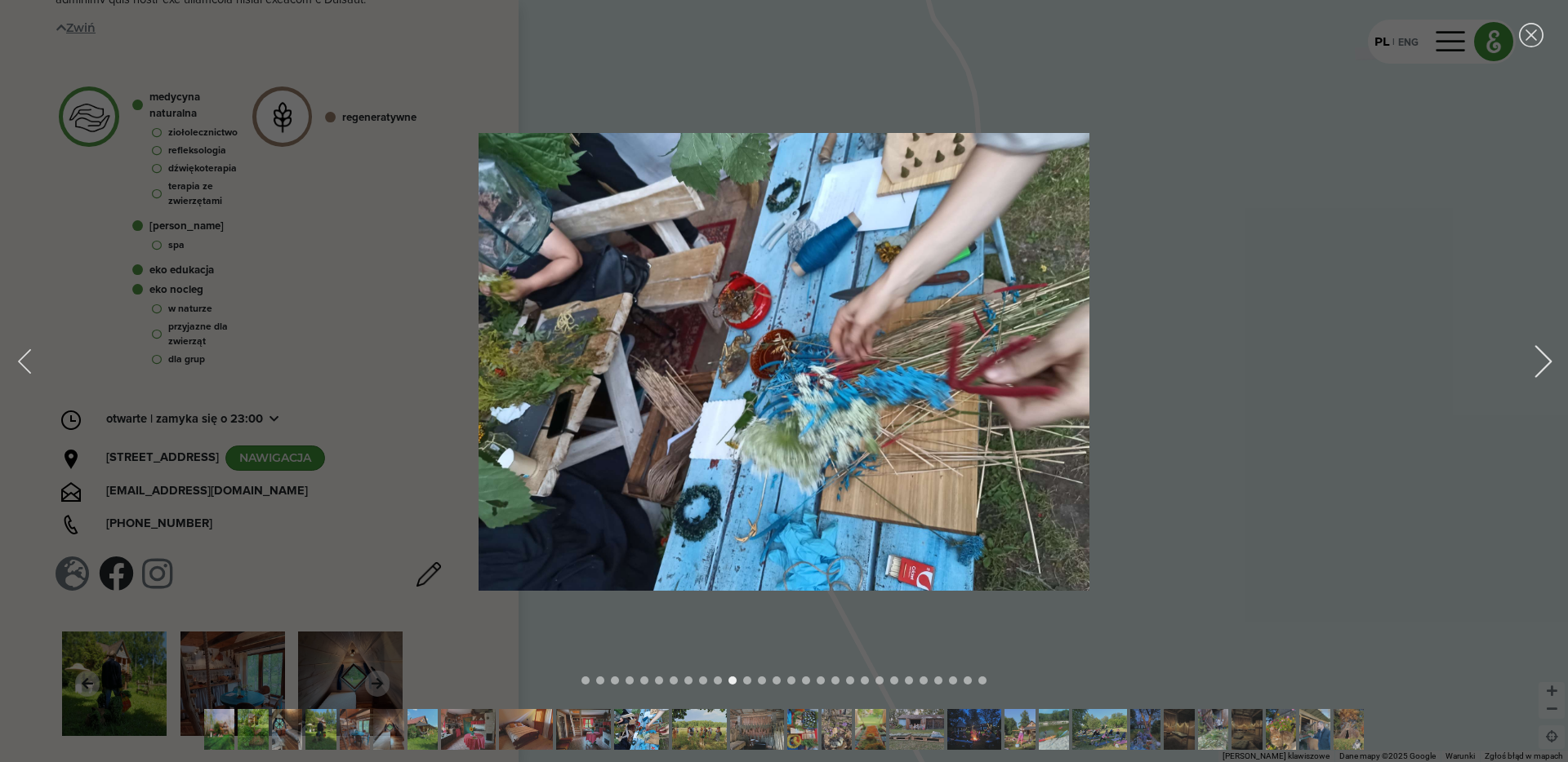
click at [1550, 367] on div "Next image" at bounding box center [1544, 362] width 33 height 33
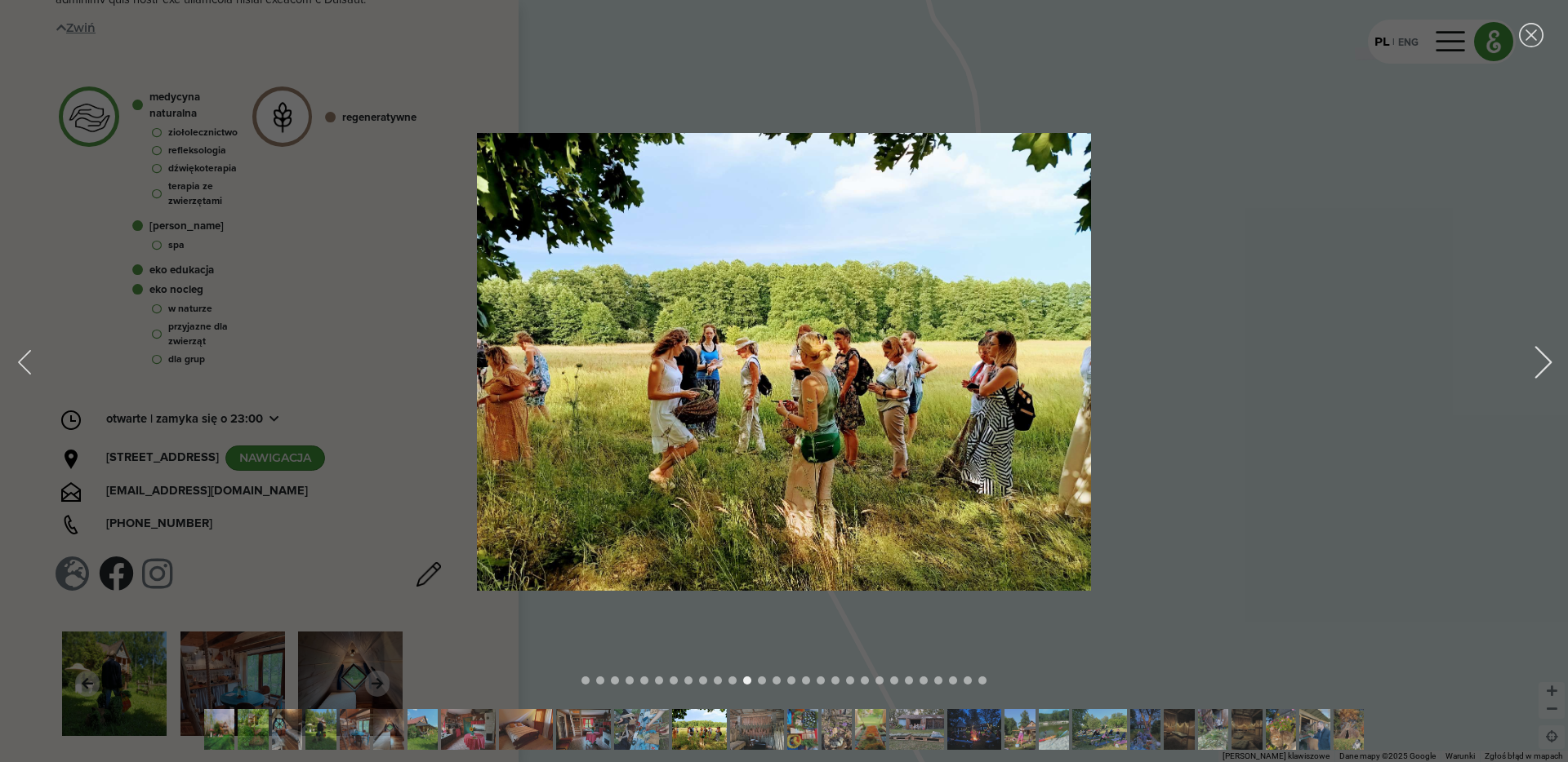
click at [1550, 367] on div "Next image" at bounding box center [1544, 362] width 33 height 33
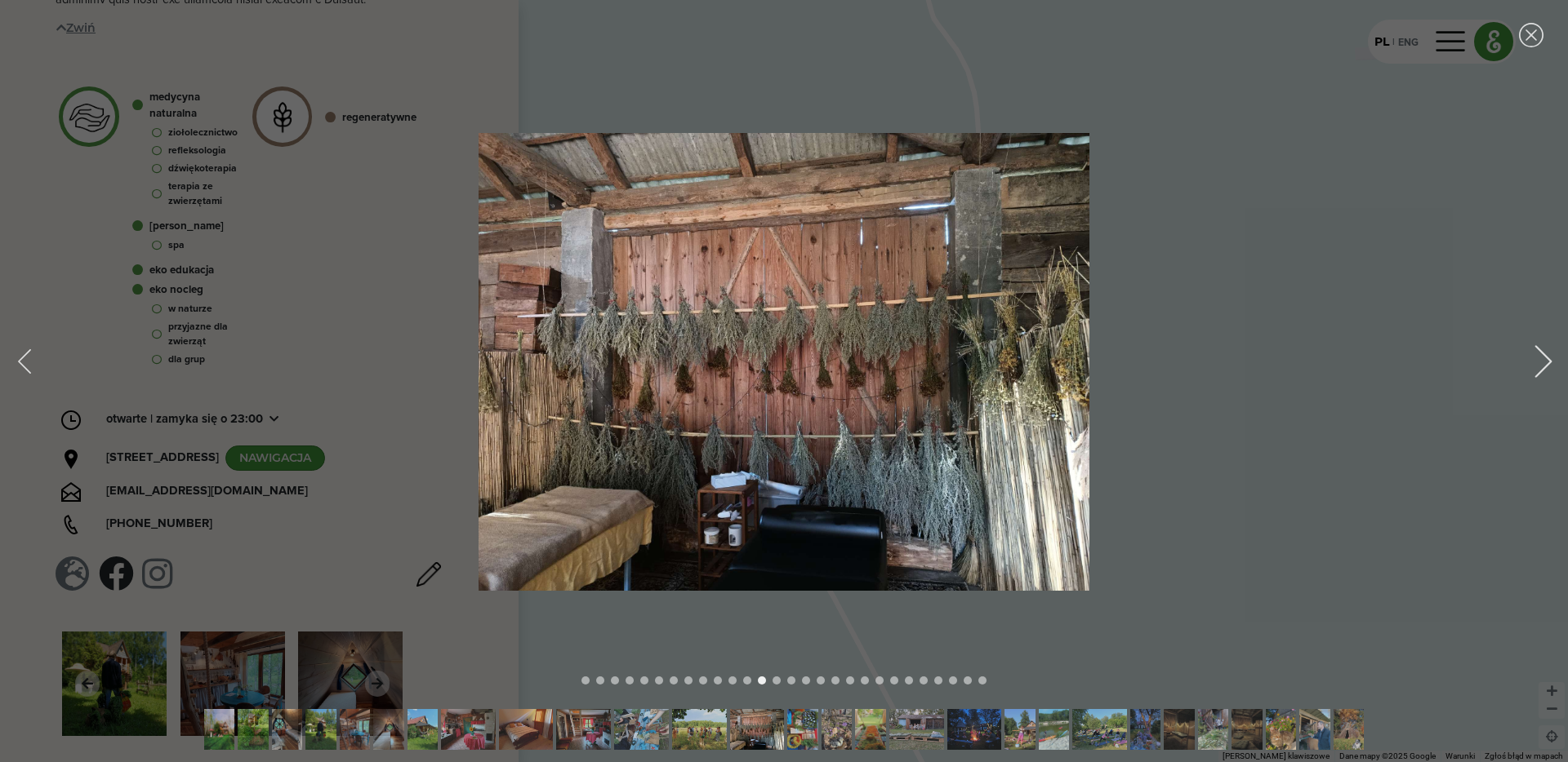
click at [1550, 367] on div "Next image" at bounding box center [1544, 362] width 33 height 33
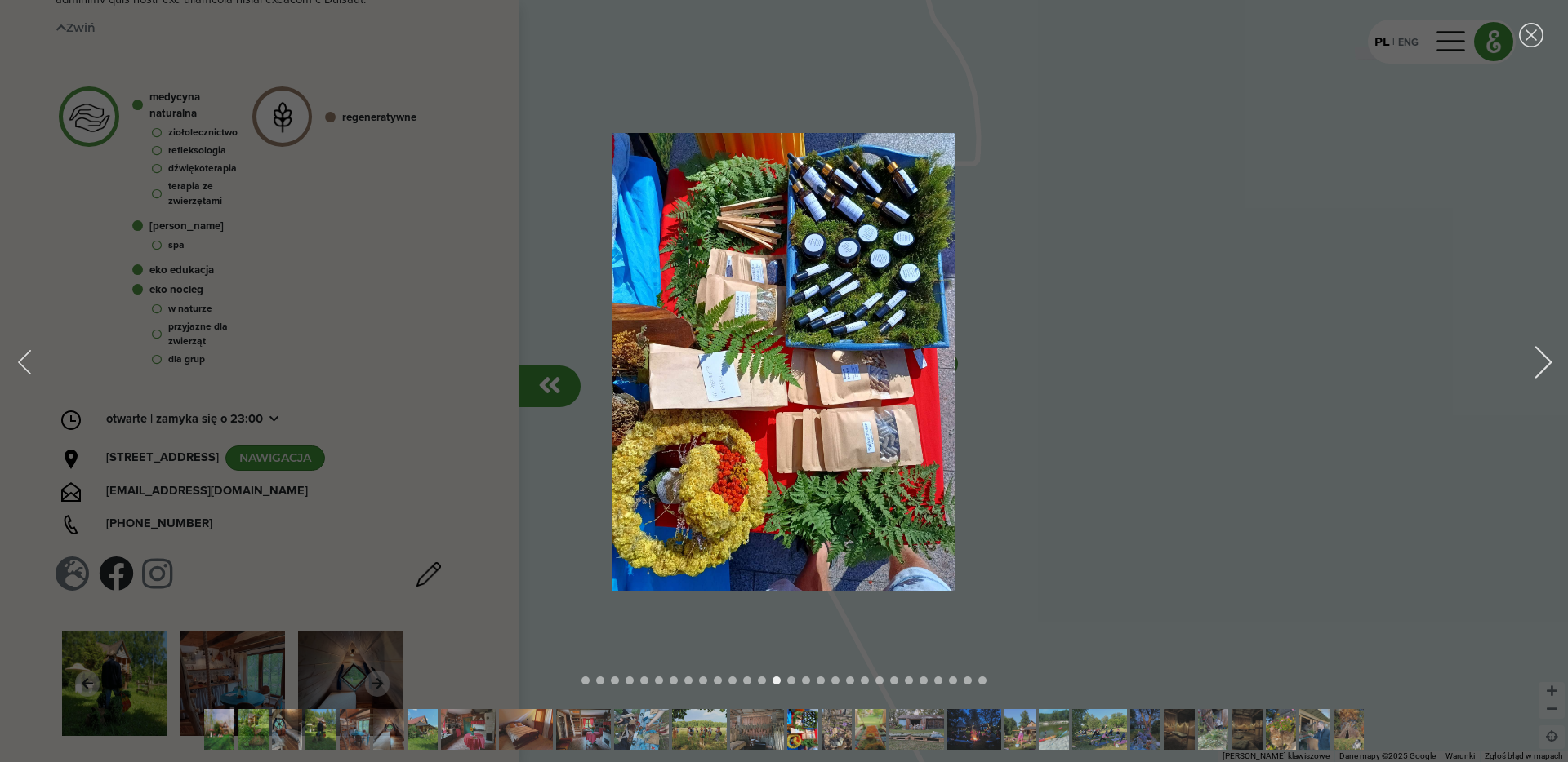
click at [1550, 367] on div "Next image" at bounding box center [1544, 362] width 33 height 33
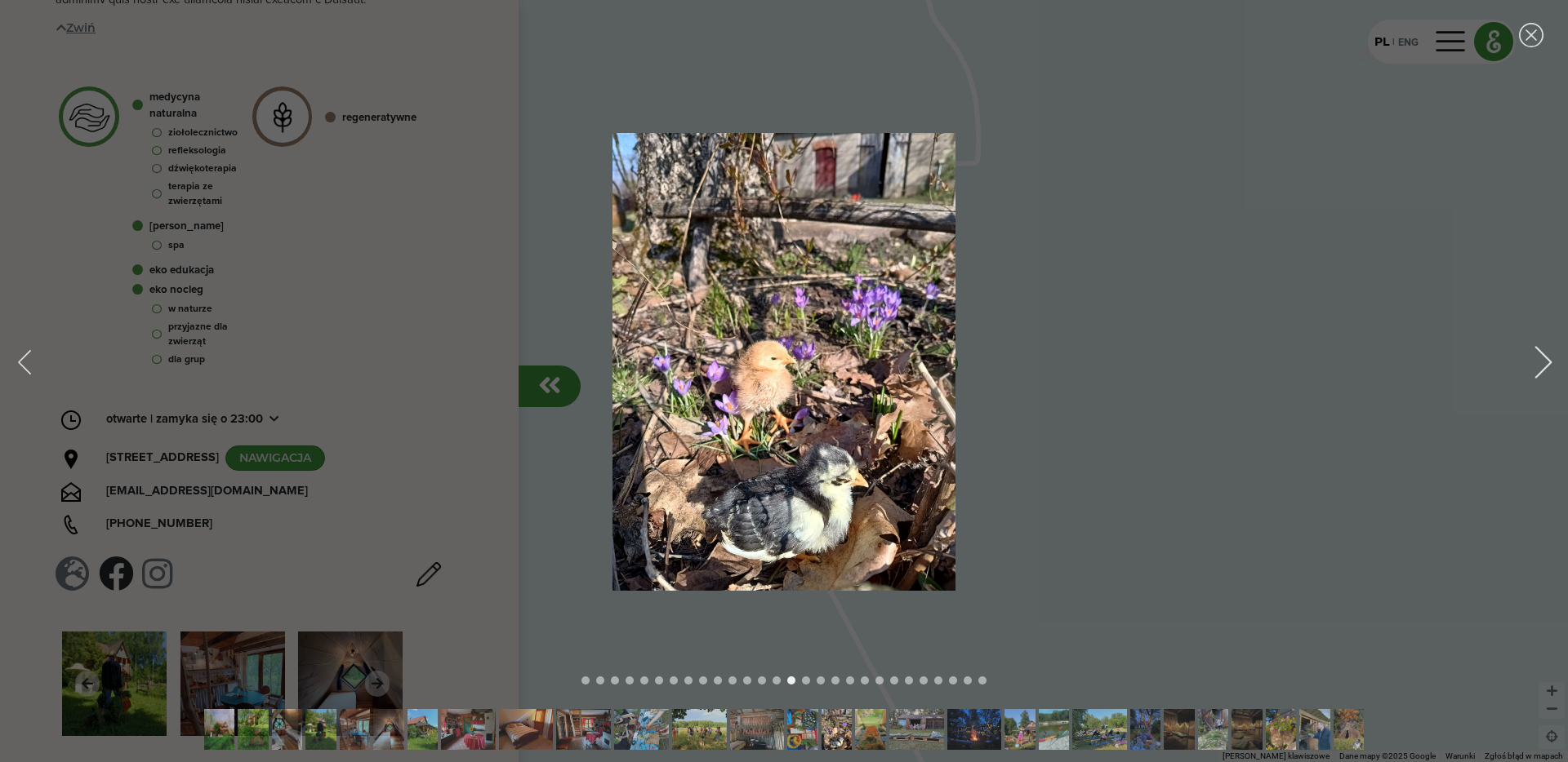
click at [1550, 367] on div "Next image" at bounding box center [1544, 362] width 33 height 33
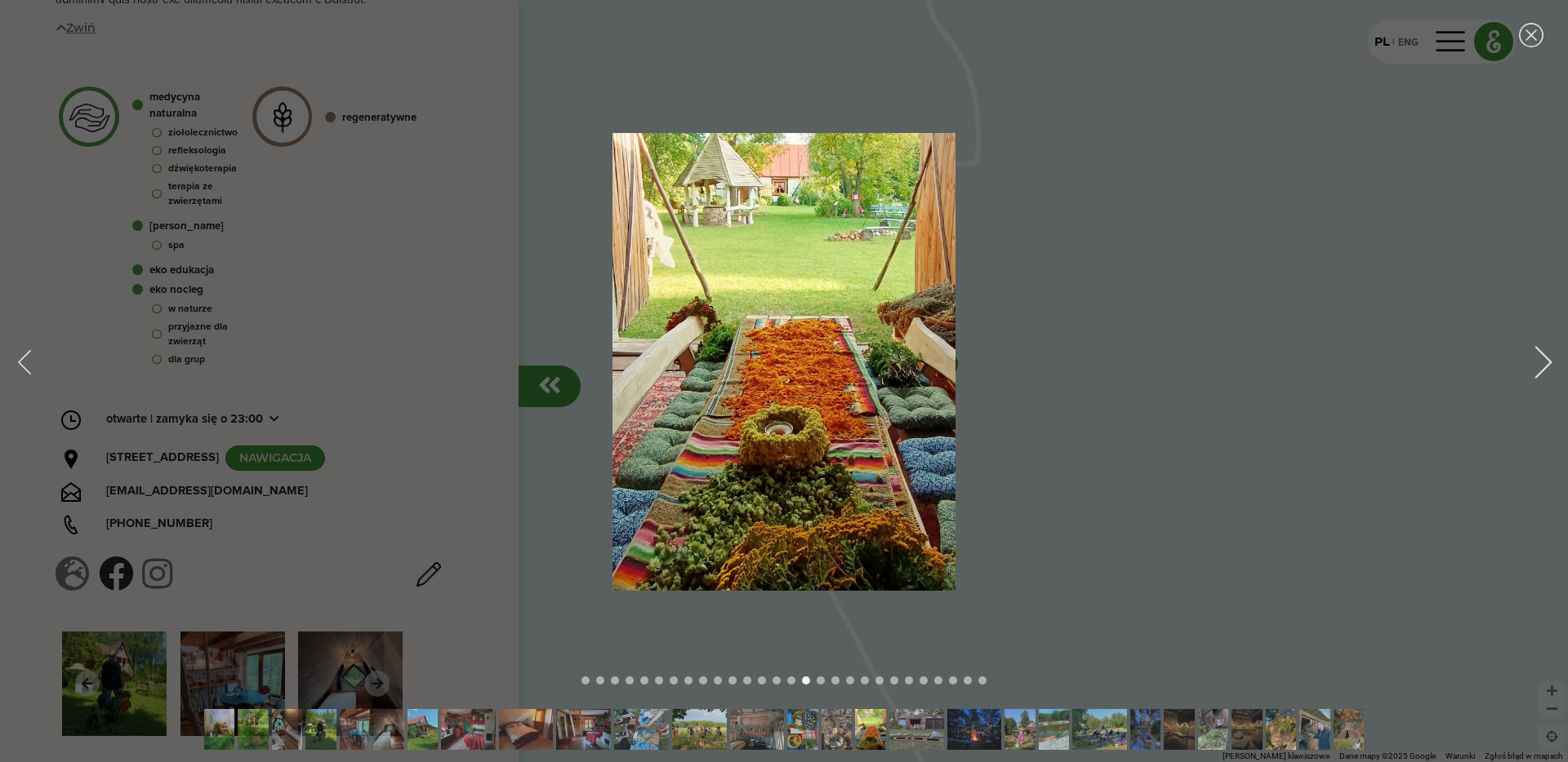
click at [1550, 367] on div "Next image" at bounding box center [1544, 362] width 33 height 33
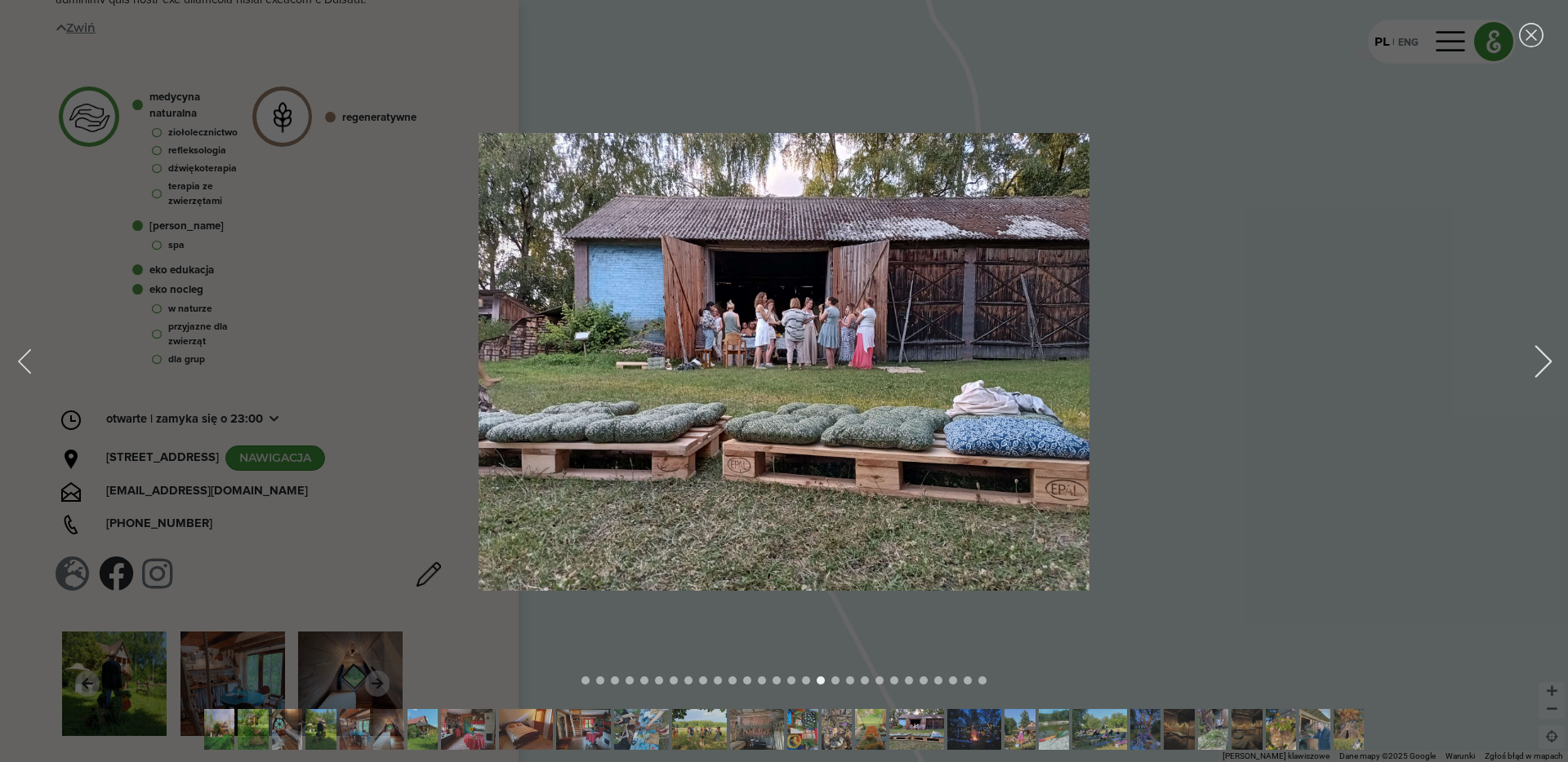
click at [1550, 367] on div "Next image" at bounding box center [1544, 362] width 33 height 33
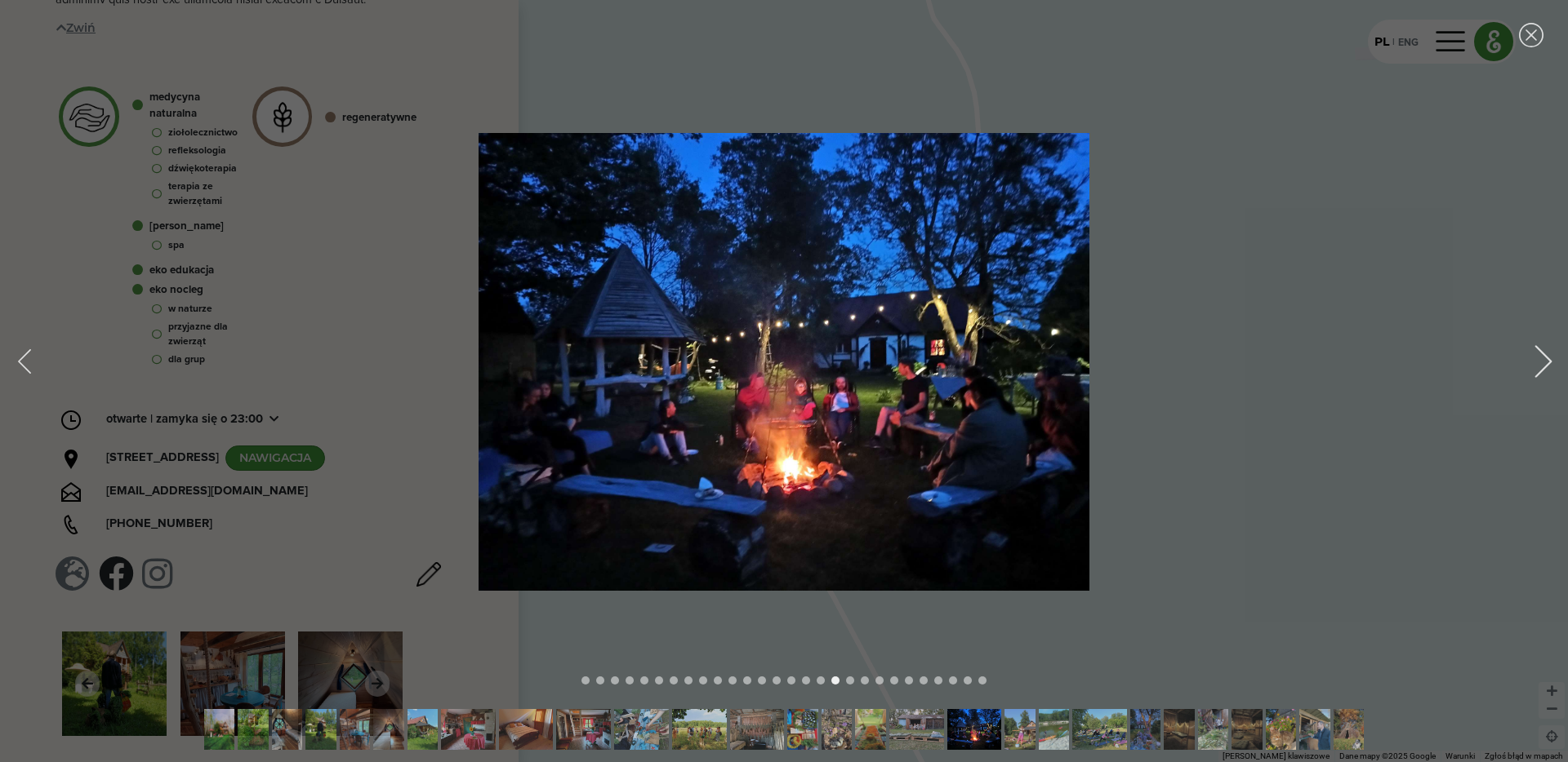
click at [1550, 367] on div "Next image" at bounding box center [1544, 362] width 33 height 33
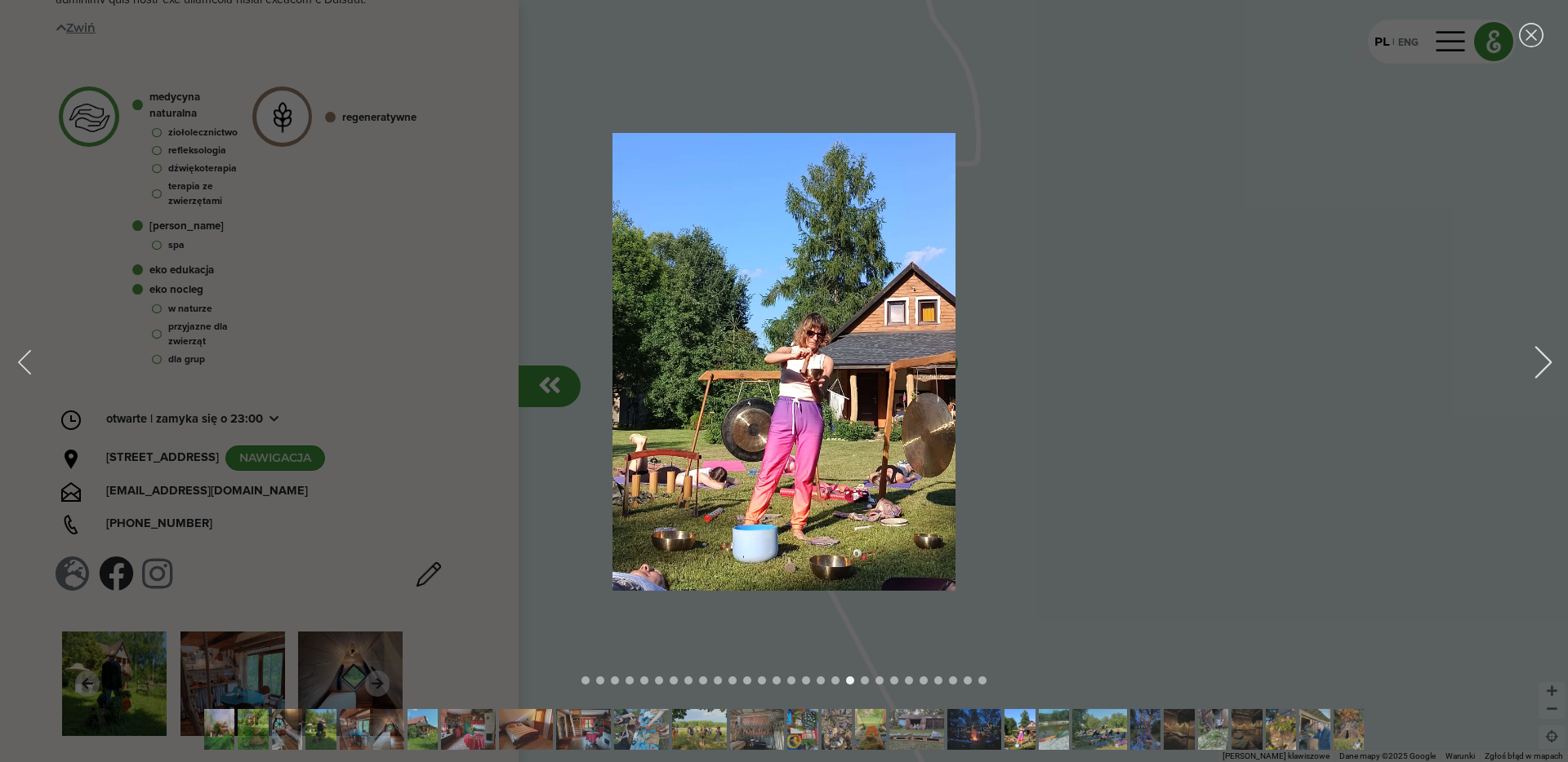
click at [1550, 367] on div "Next image" at bounding box center [1544, 362] width 33 height 33
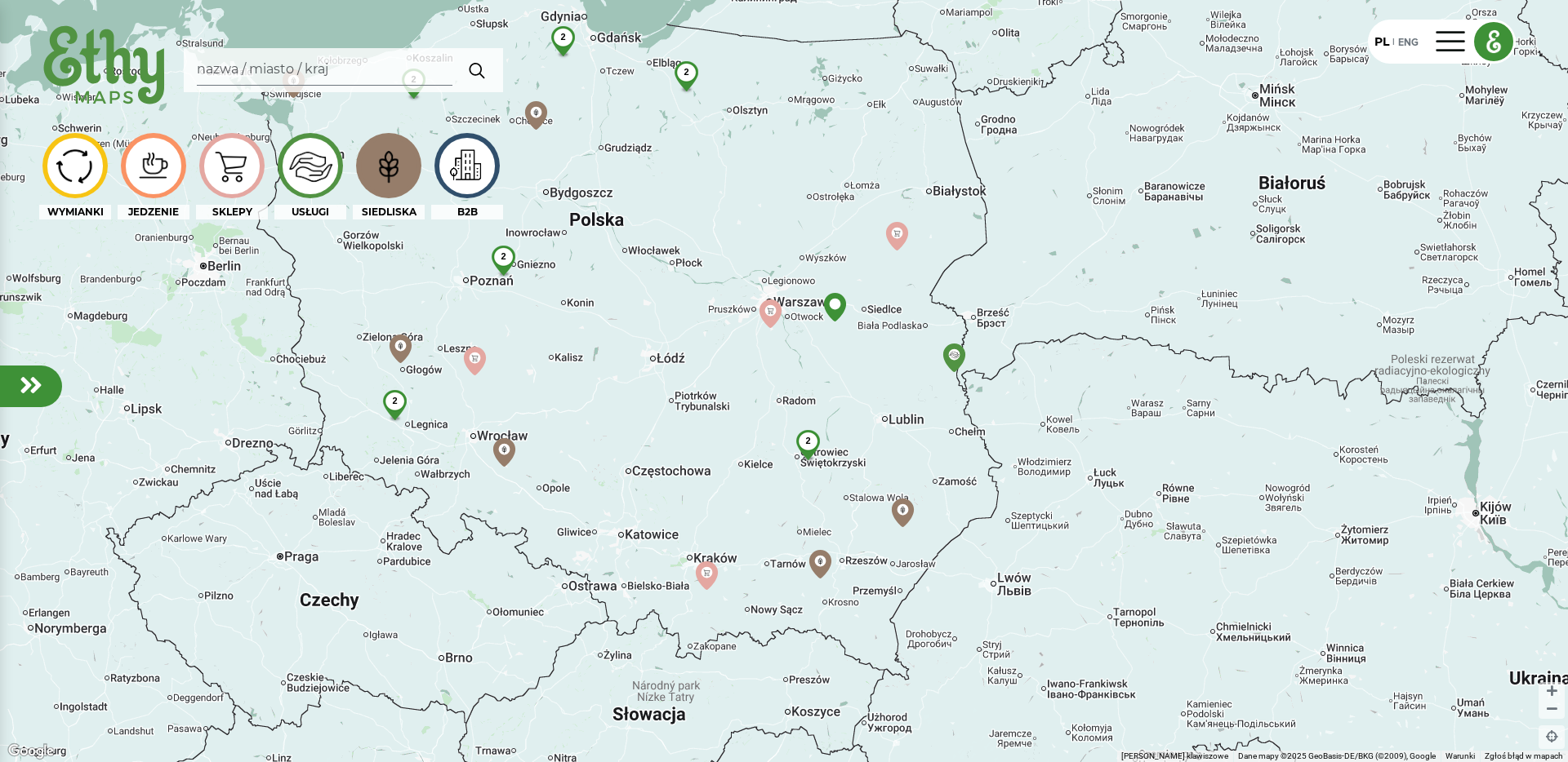
drag, startPoint x: 654, startPoint y: 363, endPoint x: 920, endPoint y: 394, distance: 267.8
click at [920, 394] on div "2 2 2 2 2 2" at bounding box center [784, 381] width 1568 height 762
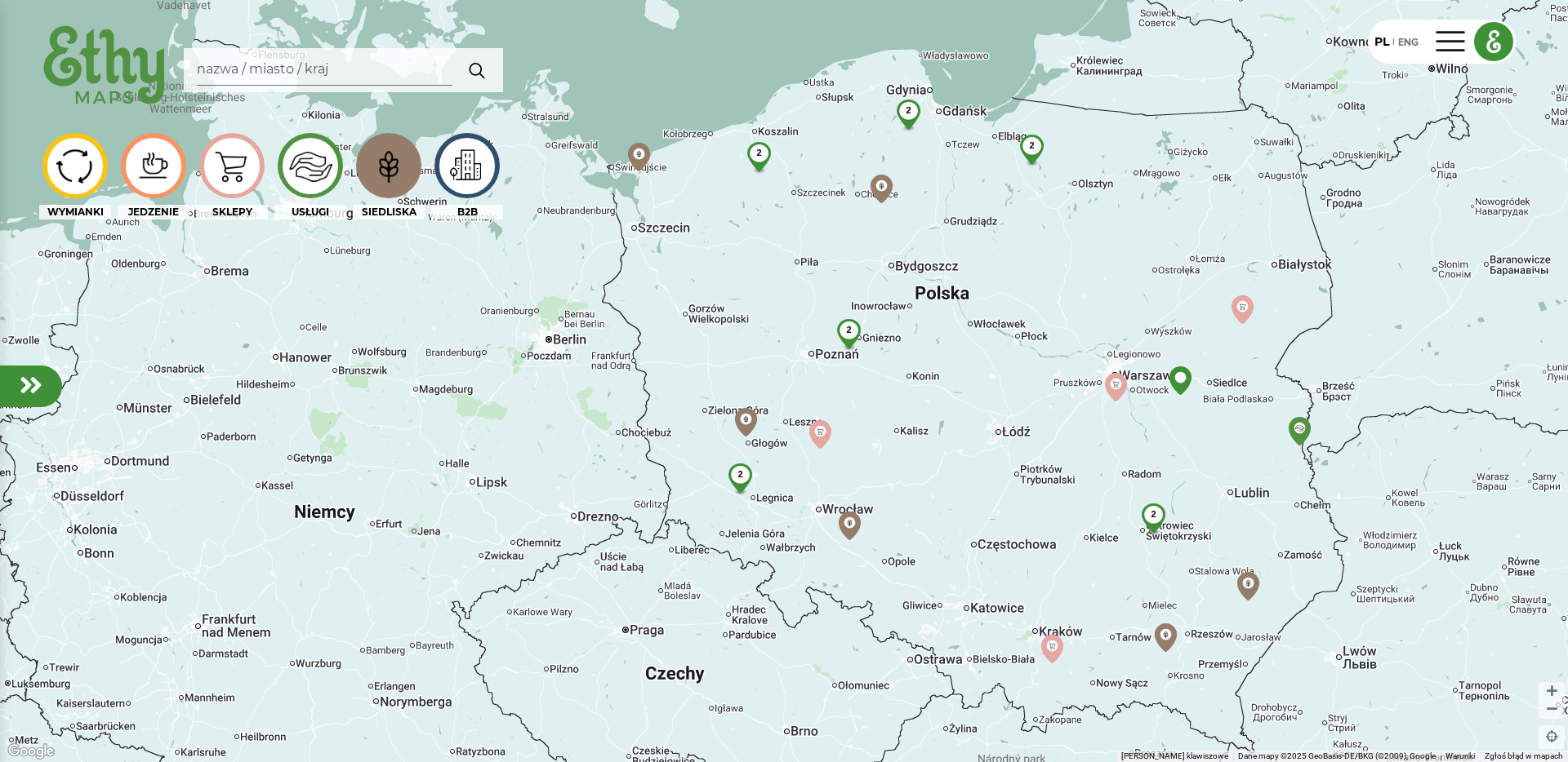
drag, startPoint x: 808, startPoint y: 375, endPoint x: 1045, endPoint y: 426, distance: 242.4
click at [1045, 426] on div "2 2 2 2 2 2" at bounding box center [784, 381] width 1568 height 762
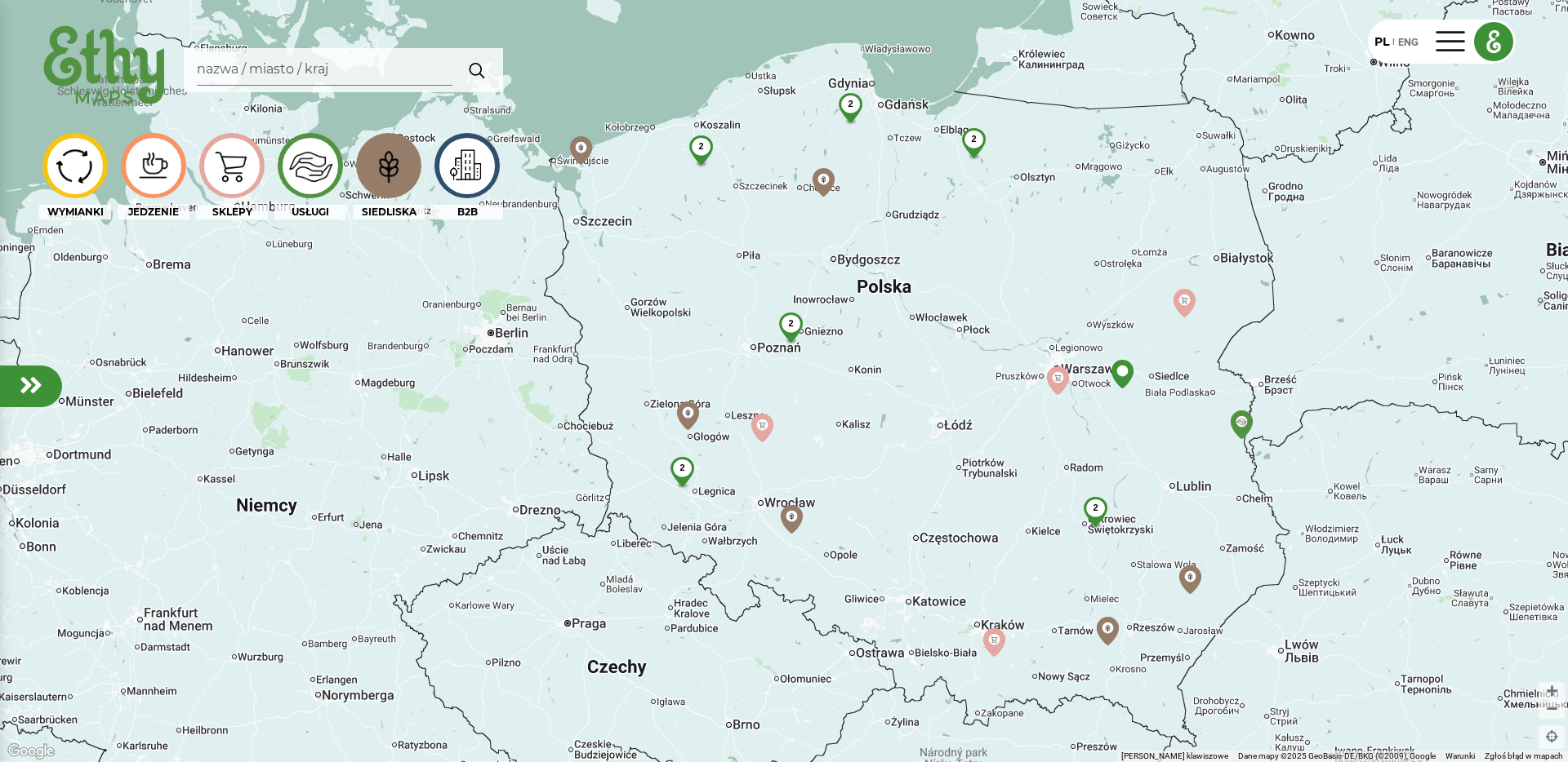
drag, startPoint x: 1292, startPoint y: 485, endPoint x: 1286, endPoint y: 534, distance: 49.4
click at [1286, 533] on div "2 2 2 2 2 2" at bounding box center [784, 381] width 1568 height 762
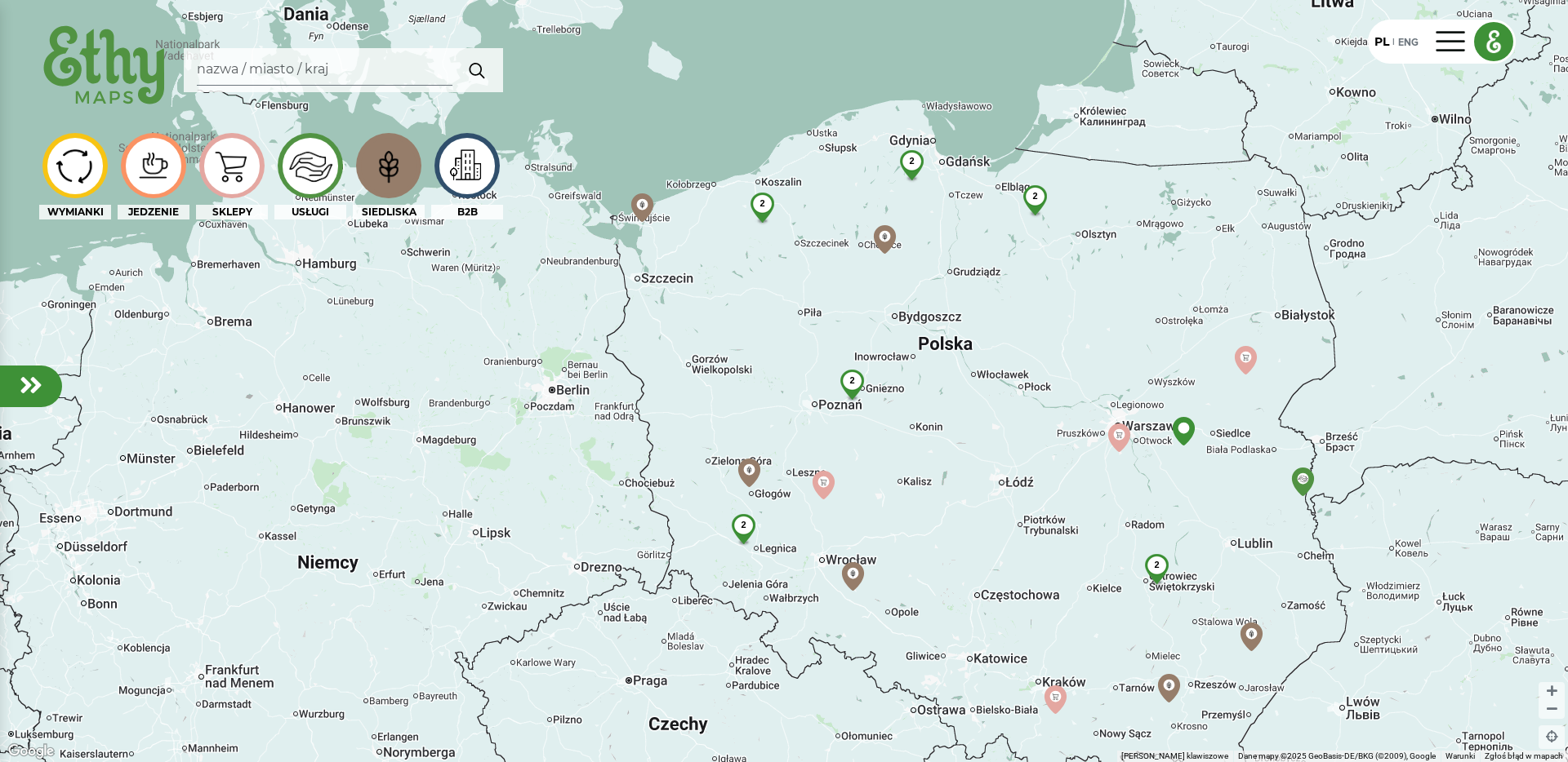
click at [855, 381] on span "2" at bounding box center [851, 381] width 5 height 10
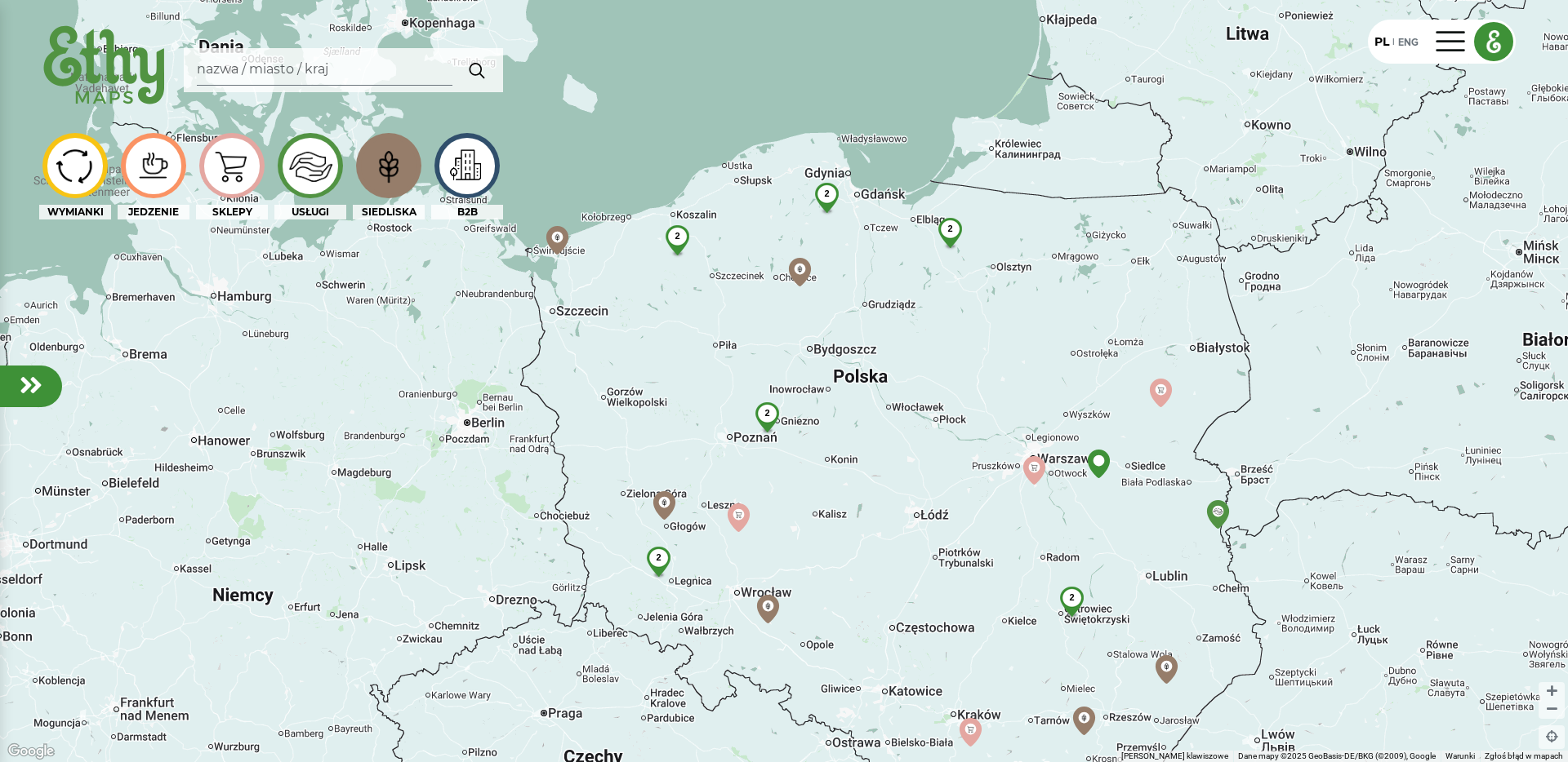
click at [462, 175] on img at bounding box center [466, 166] width 55 height 48
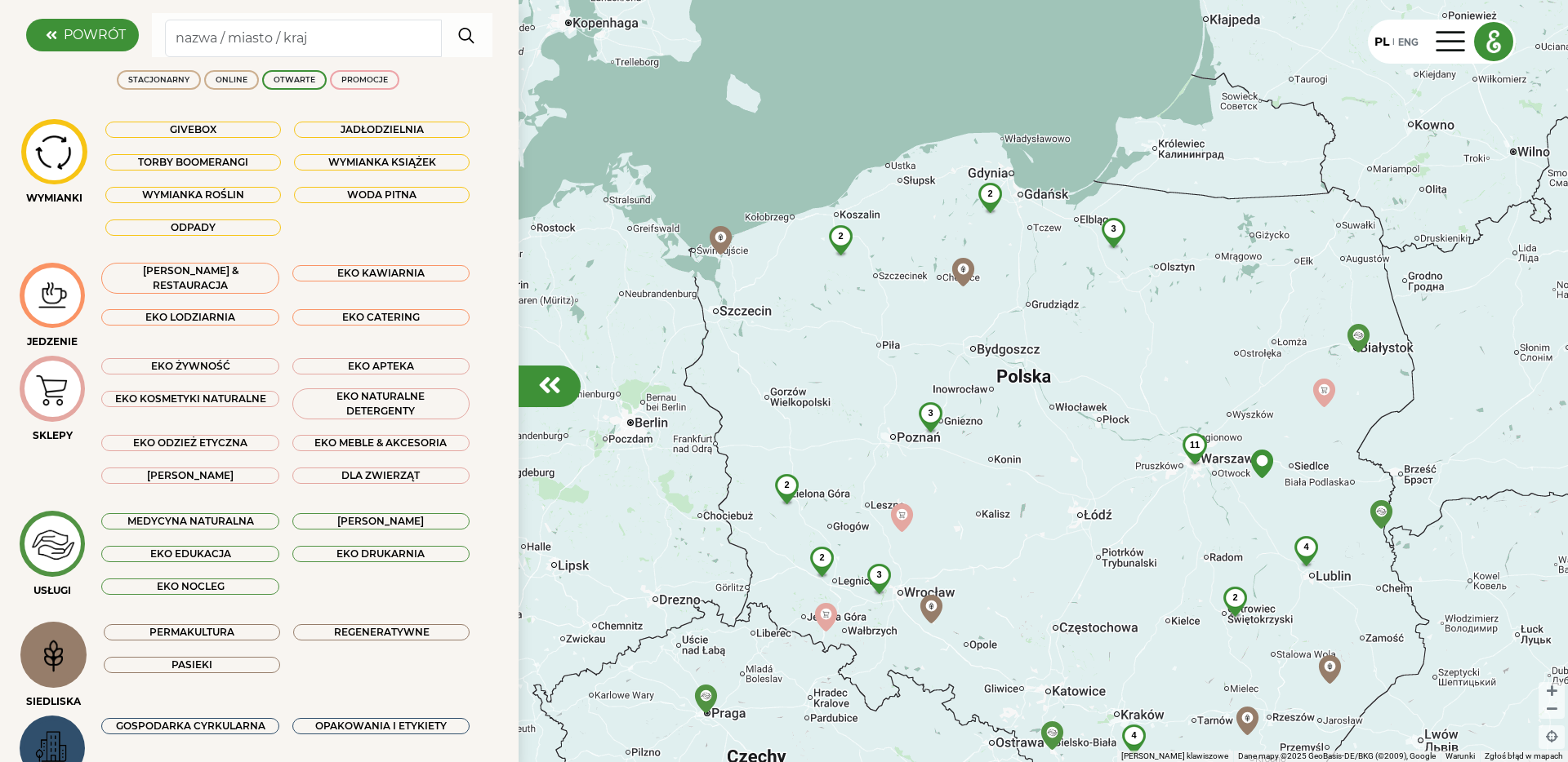
click at [57, 555] on img at bounding box center [52, 545] width 55 height 54
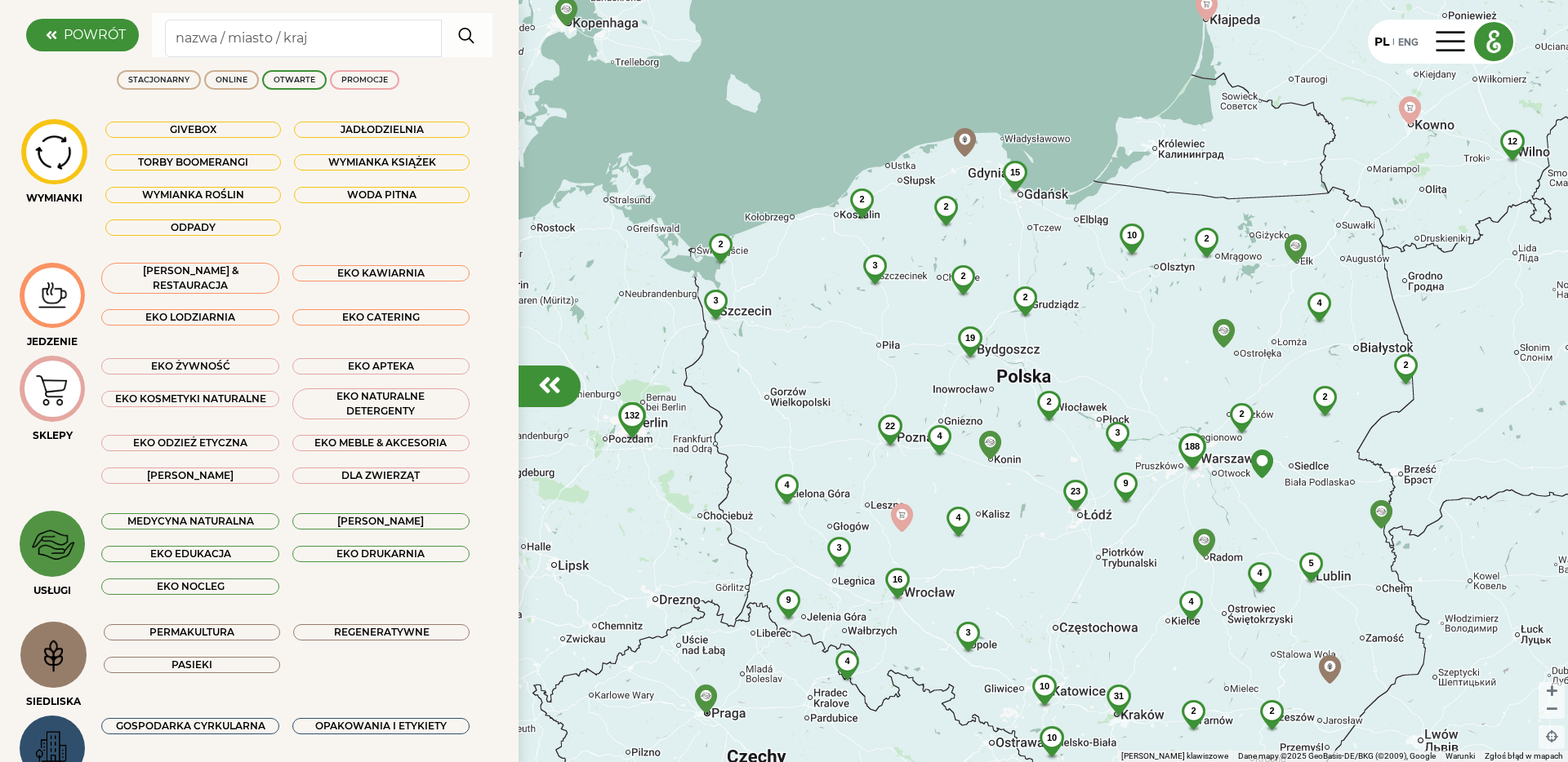
click at [57, 555] on img at bounding box center [52, 545] width 55 height 54
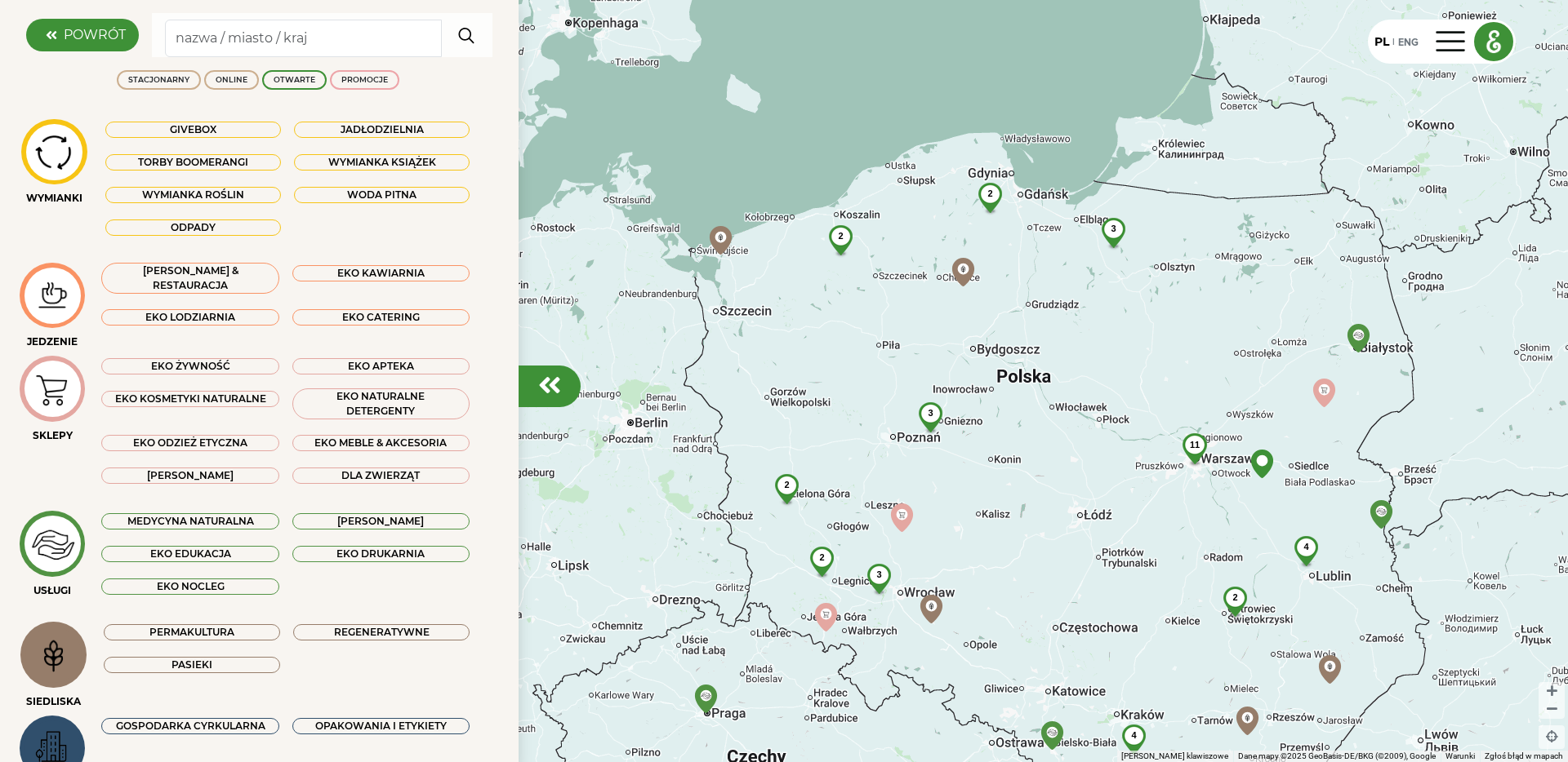
scroll to position [86, 0]
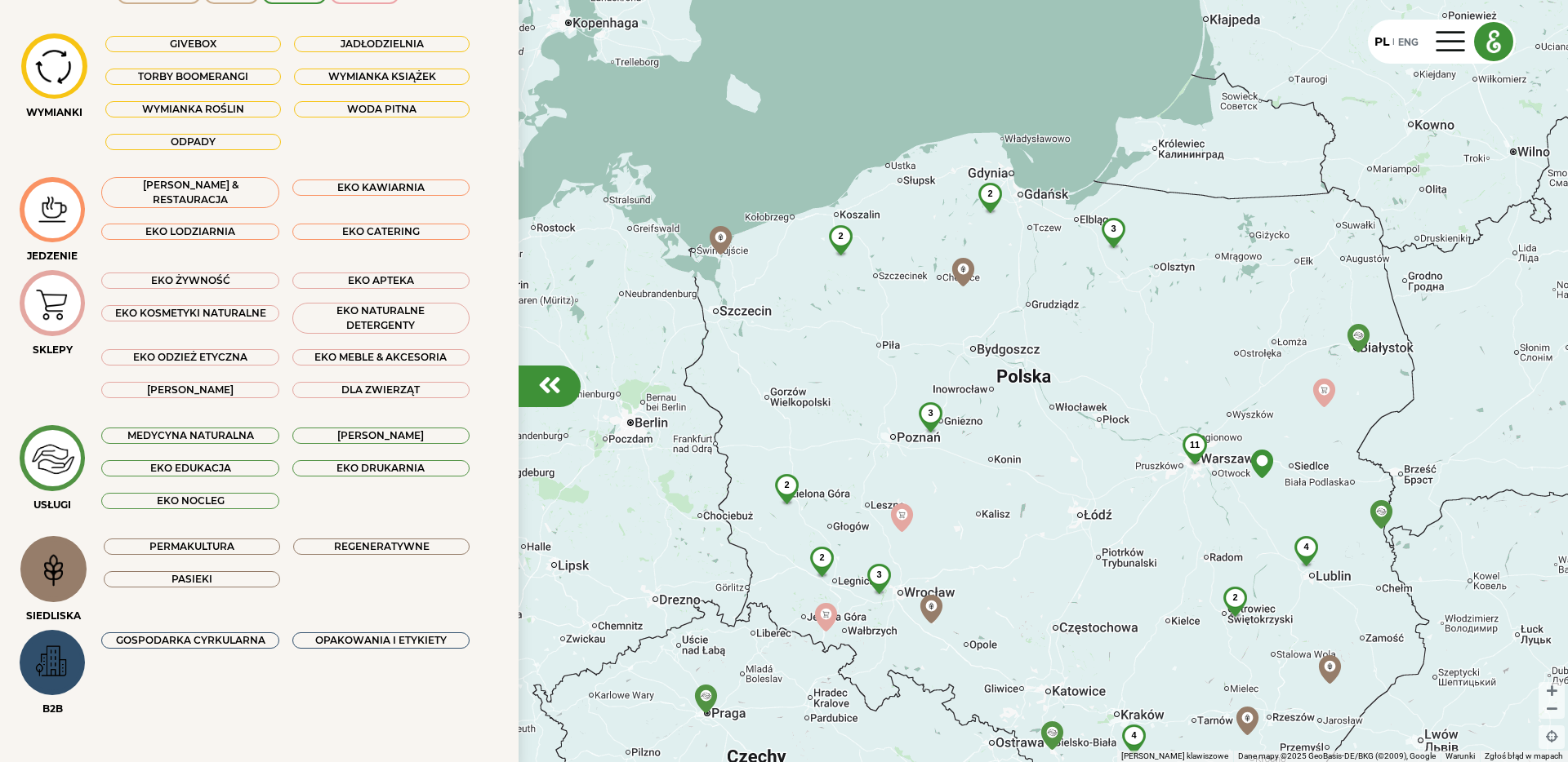
click at [1201, 453] on div "11" at bounding box center [1195, 445] width 46 height 23
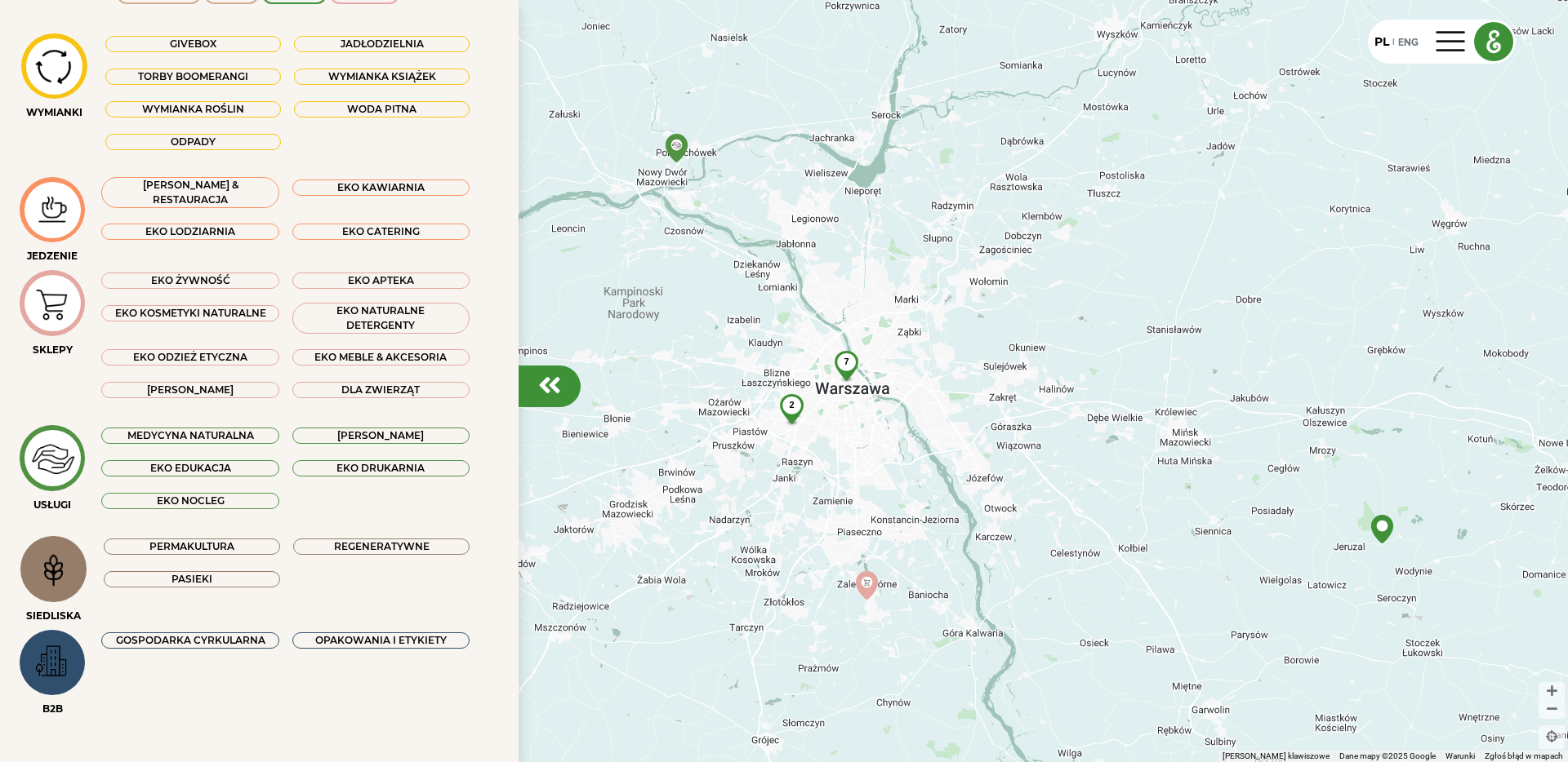
click at [794, 410] on div "2" at bounding box center [791, 405] width 43 height 22
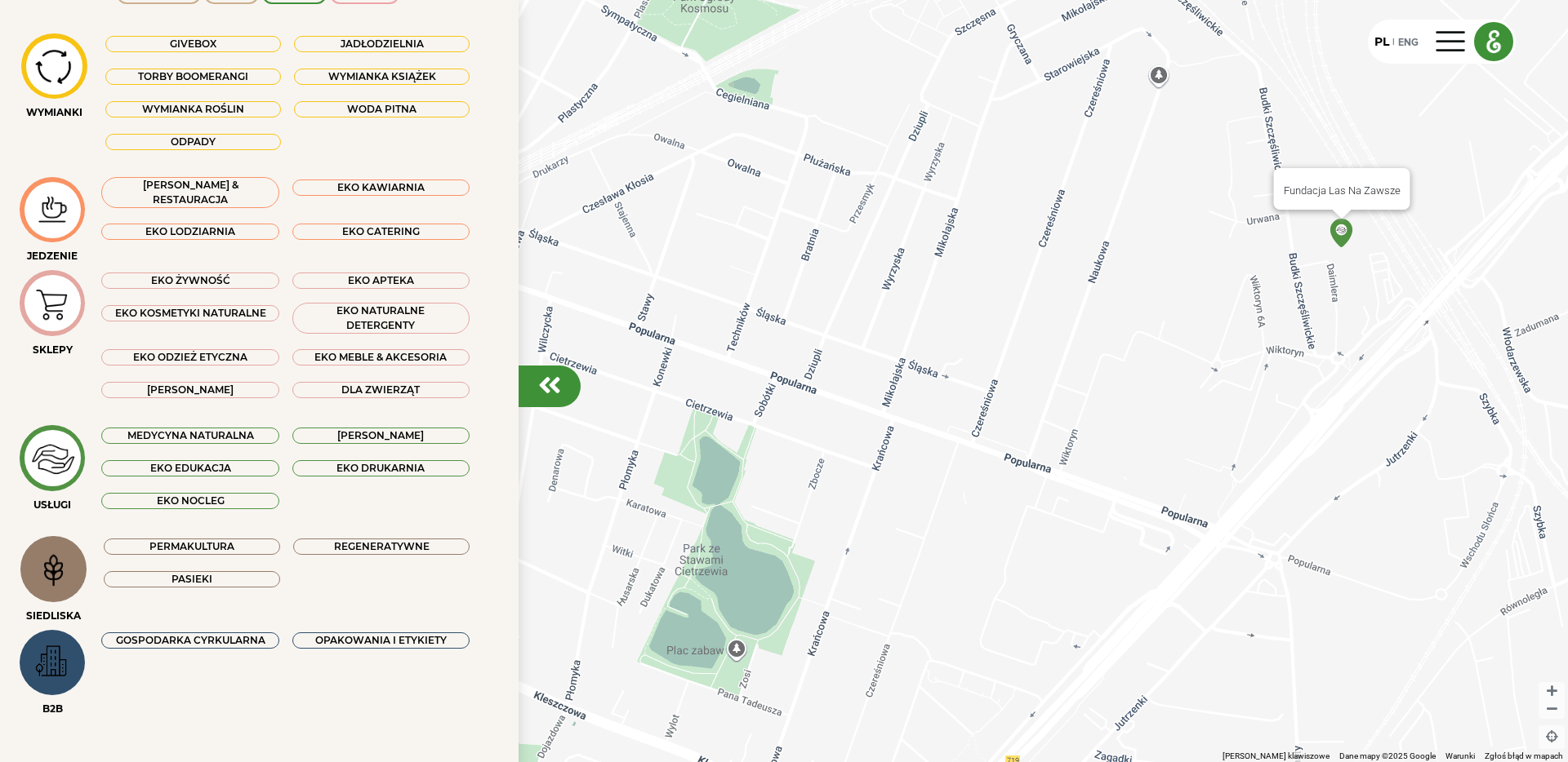
click at [1346, 240] on img at bounding box center [1341, 234] width 29 height 29
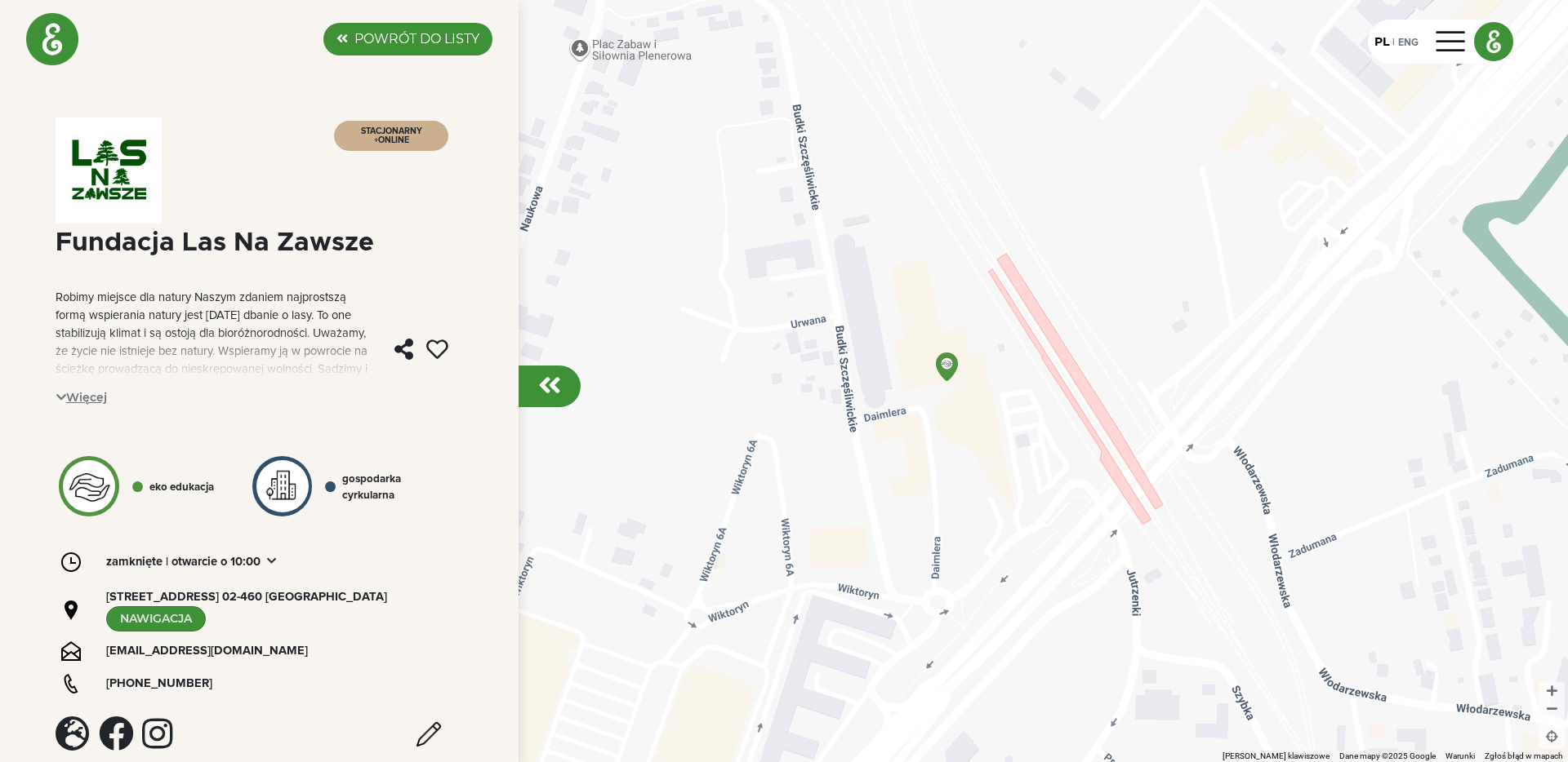
click at [75, 393] on span "Więcej" at bounding box center [82, 398] width 52 height 25
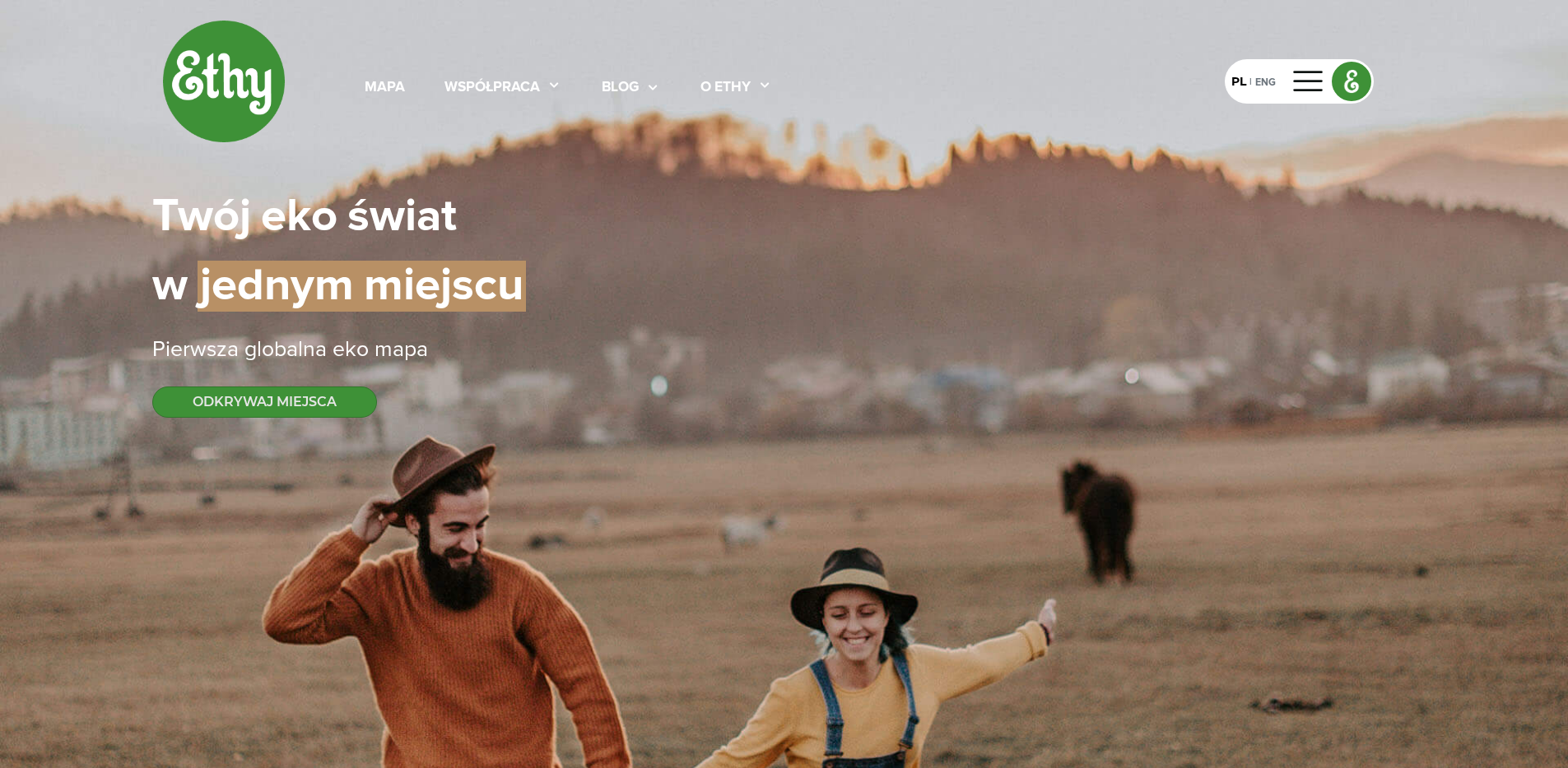
select select
